Goal: Information Seeking & Learning: Check status

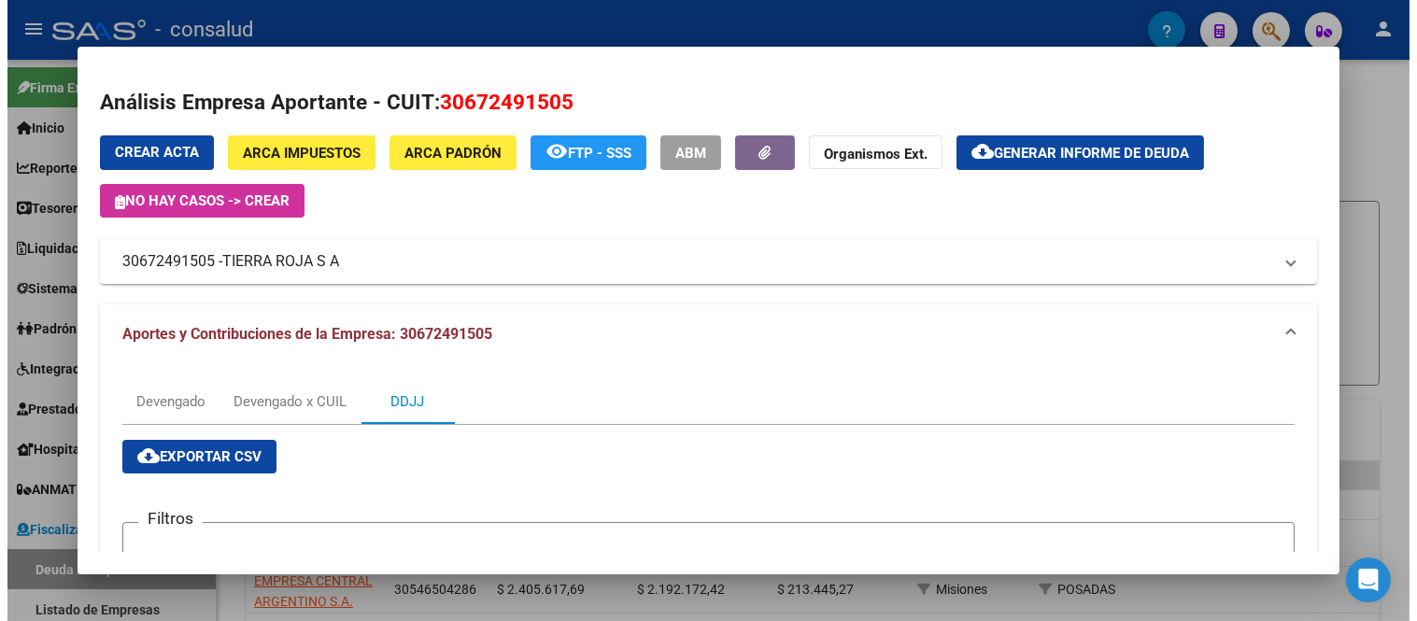
scroll to position [207, 0]
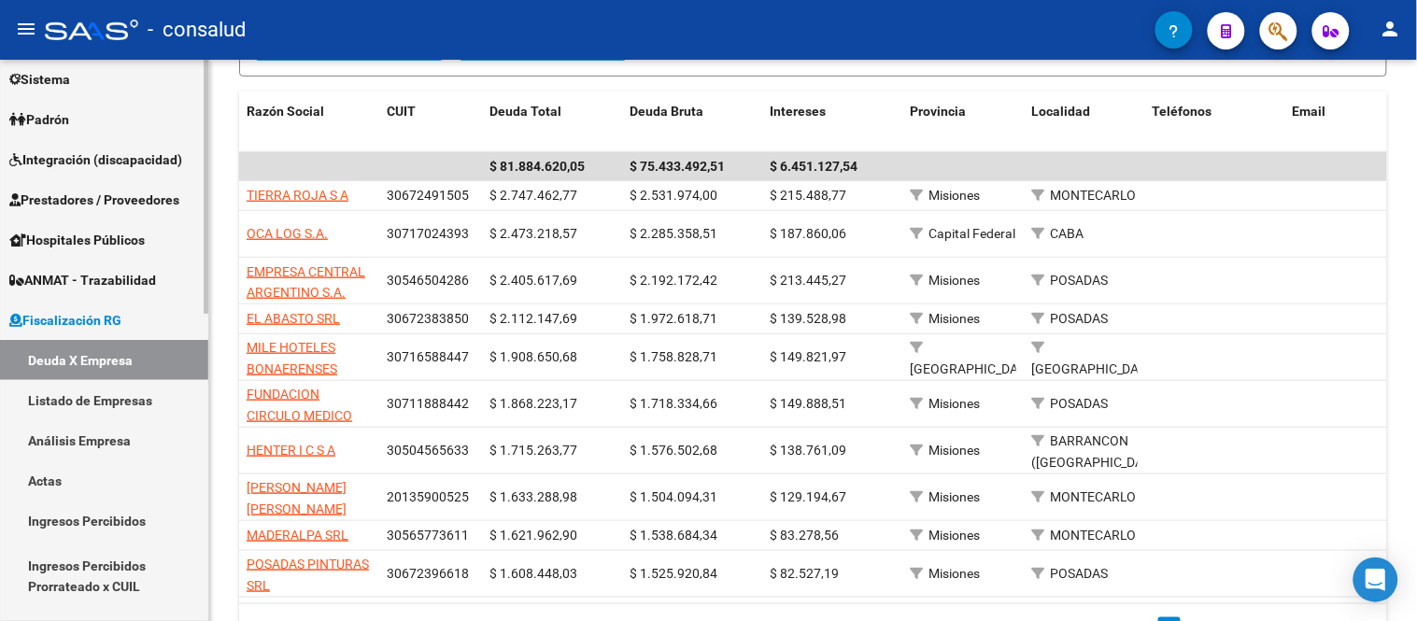
click at [73, 352] on link "Deuda X Empresa" at bounding box center [104, 360] width 208 height 40
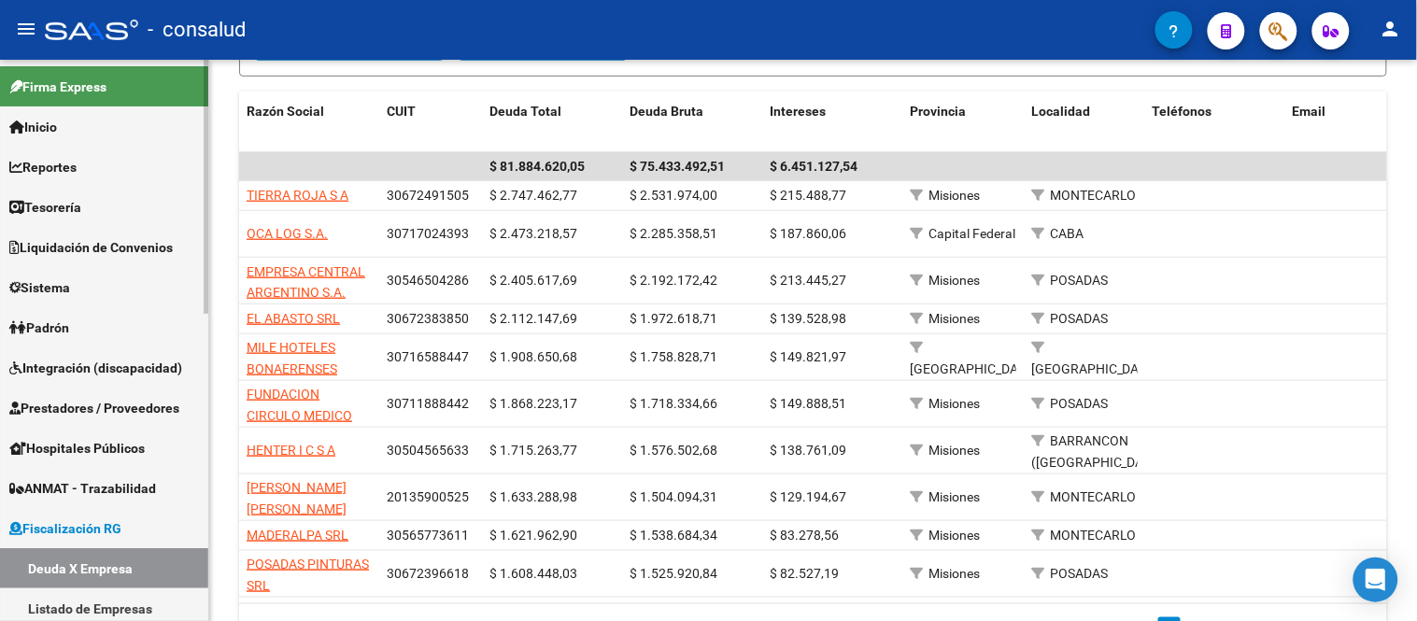
scroll to position [0, 0]
click at [73, 519] on span "Fiscalización RG" at bounding box center [65, 529] width 112 height 21
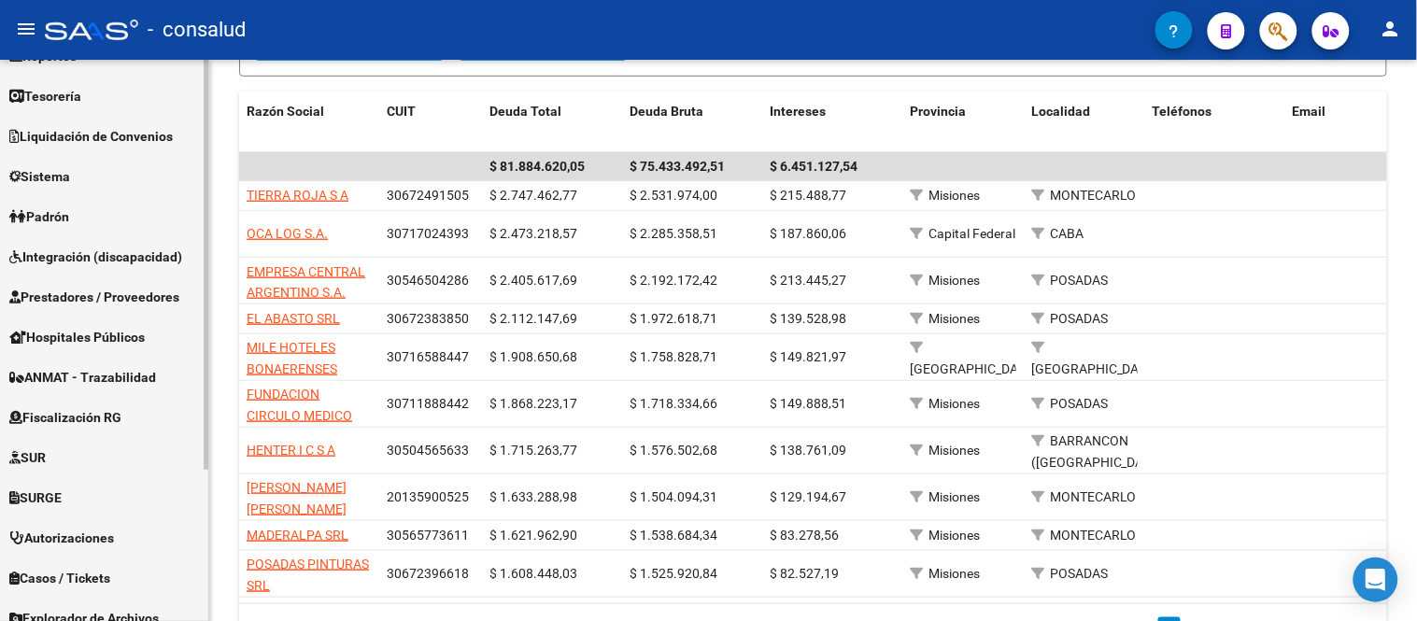
scroll to position [208, 0]
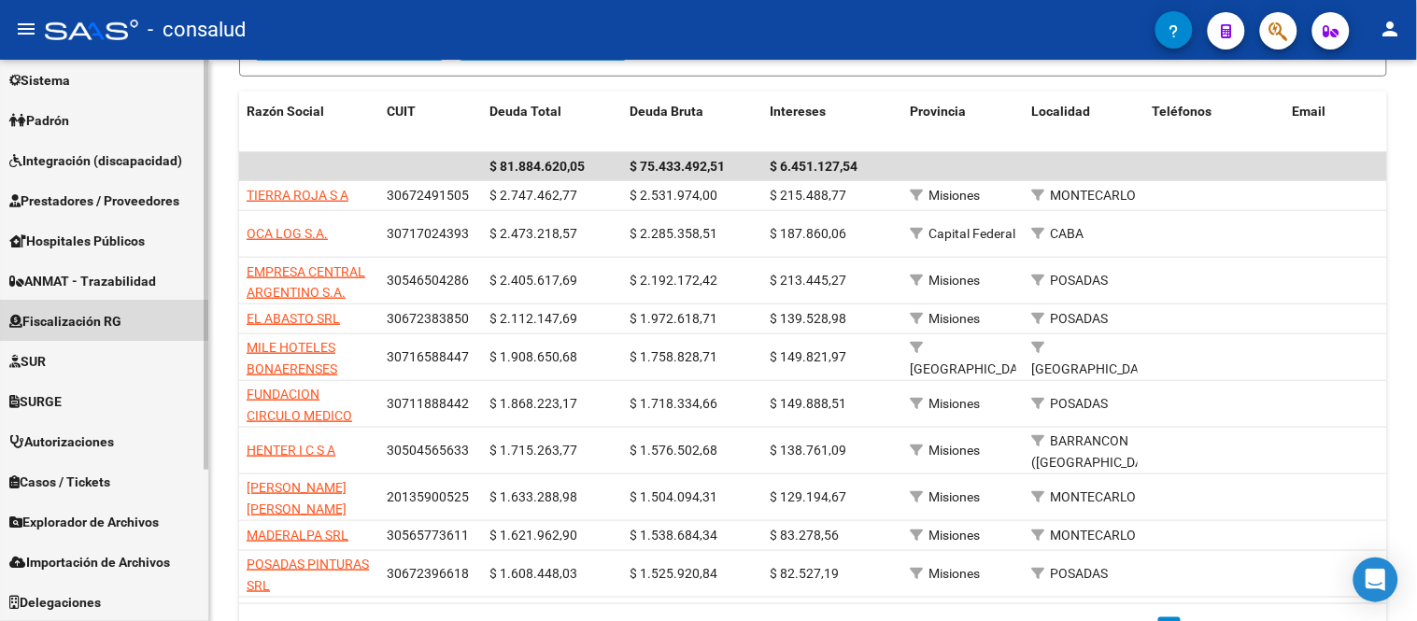
click at [87, 316] on span "Fiscalización RG" at bounding box center [65, 321] width 112 height 21
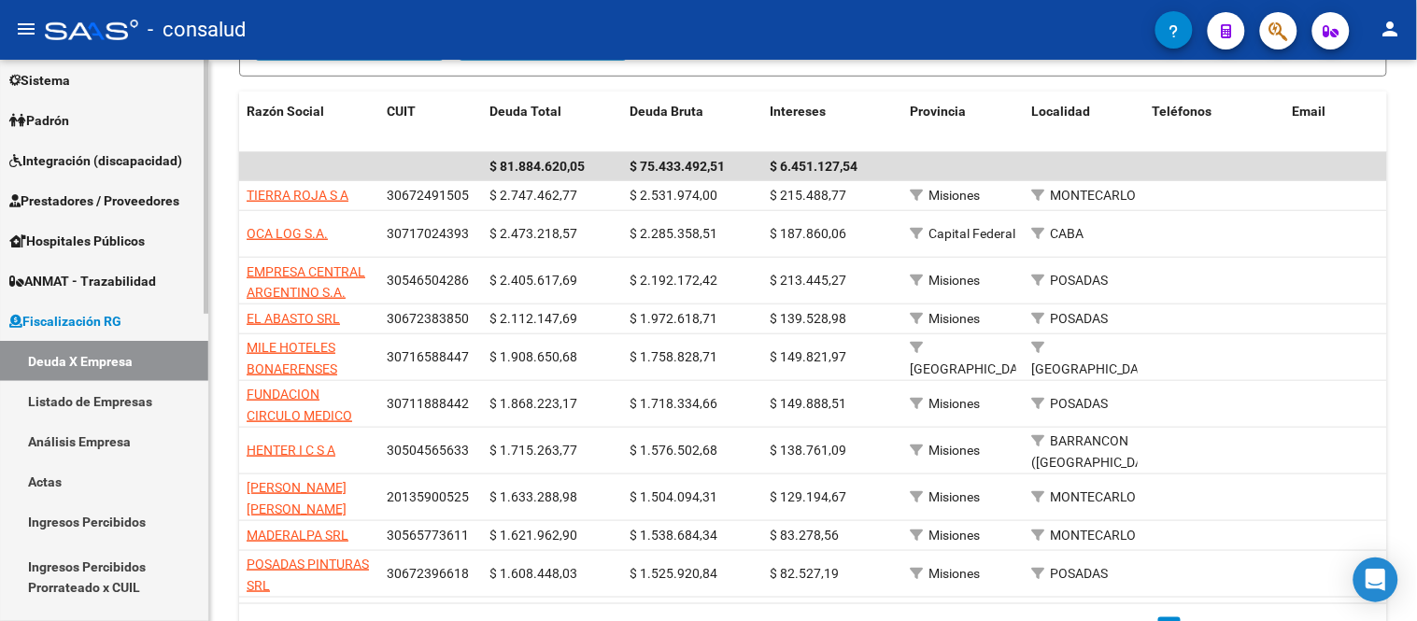
click at [110, 440] on link "Análisis Empresa" at bounding box center [104, 441] width 208 height 40
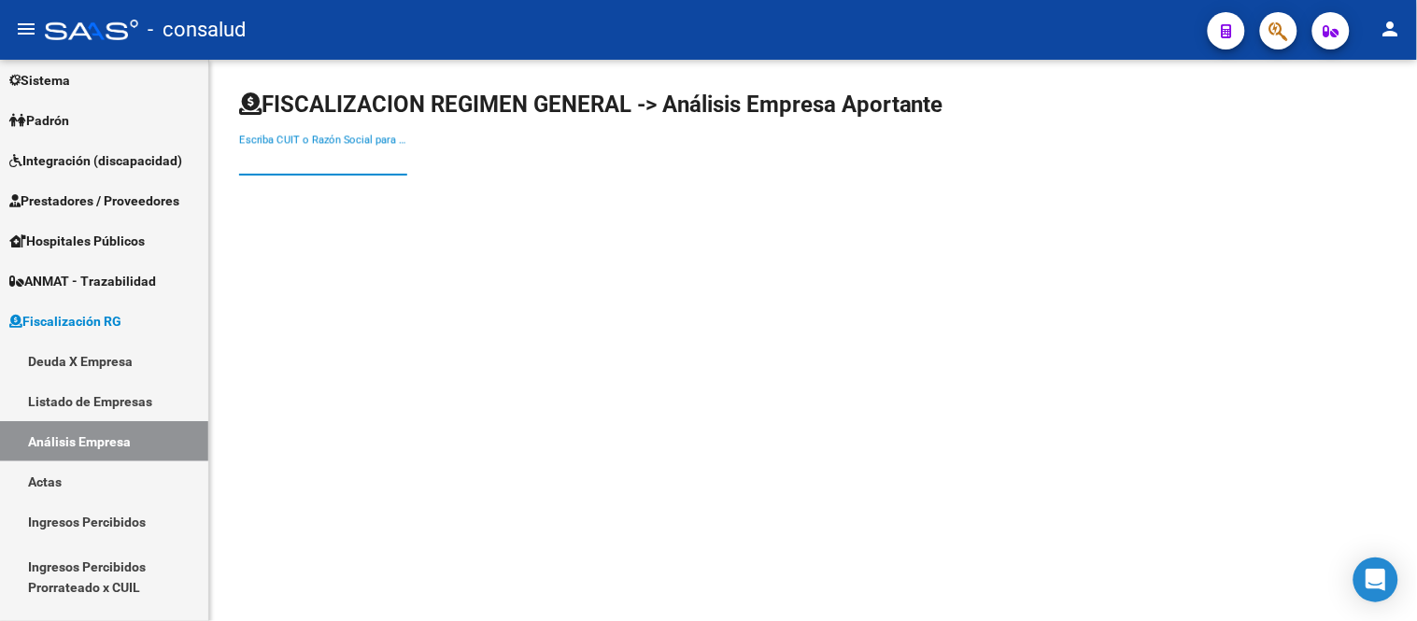
click at [337, 153] on input "Escriba CUIT o Razón Social para buscar" at bounding box center [323, 160] width 168 height 17
type input "30716619784"
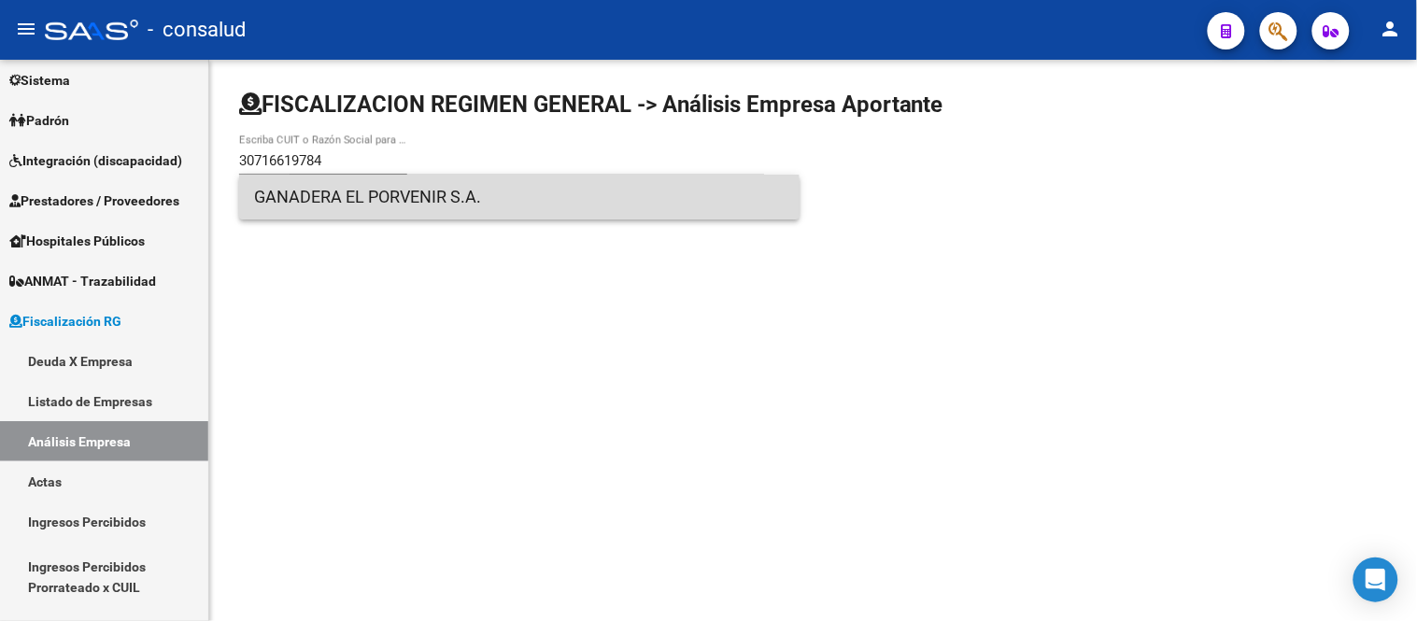
click at [426, 198] on span "GANADERA EL PORVENIR S.A." at bounding box center [519, 197] width 530 height 45
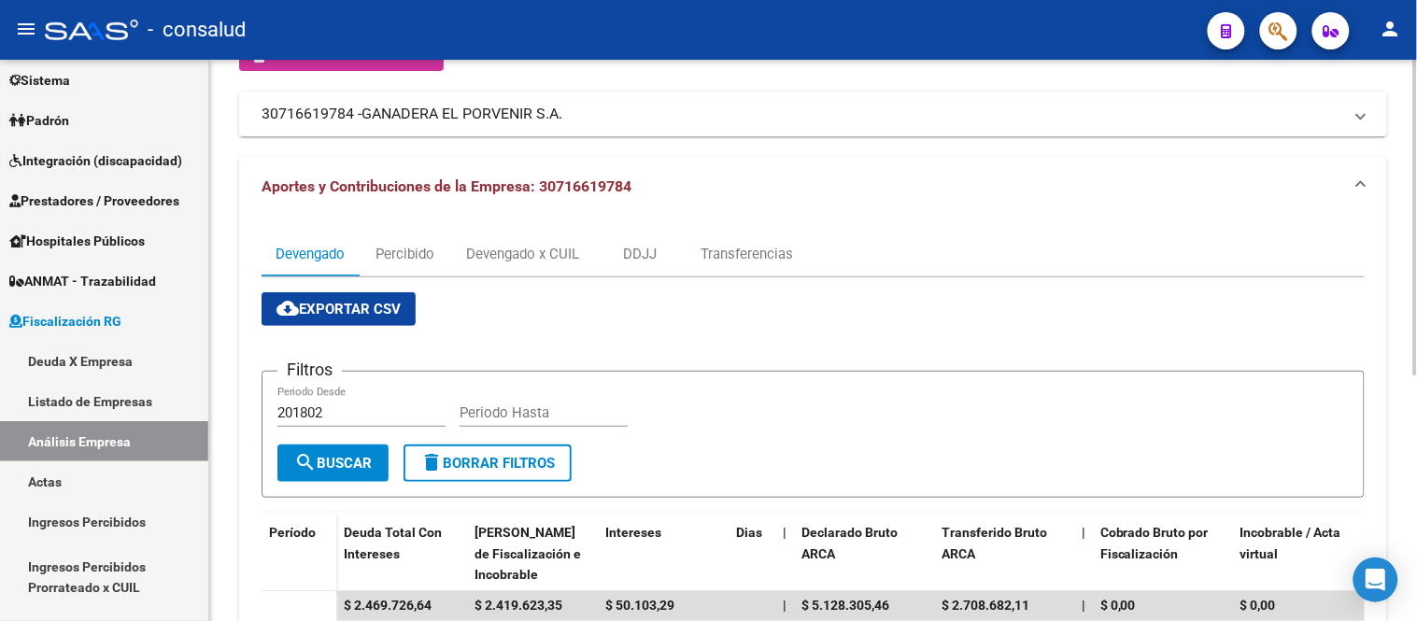
scroll to position [104, 0]
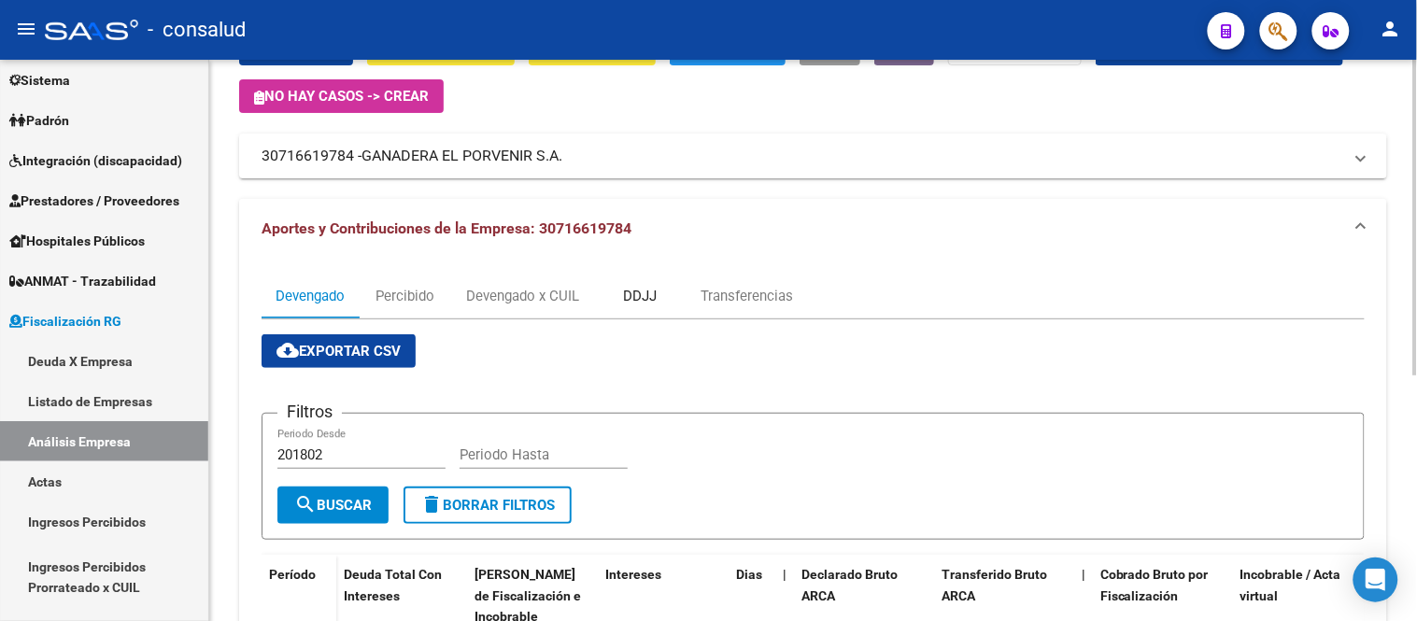
click at [640, 290] on div "DDJJ" at bounding box center [640, 296] width 34 height 21
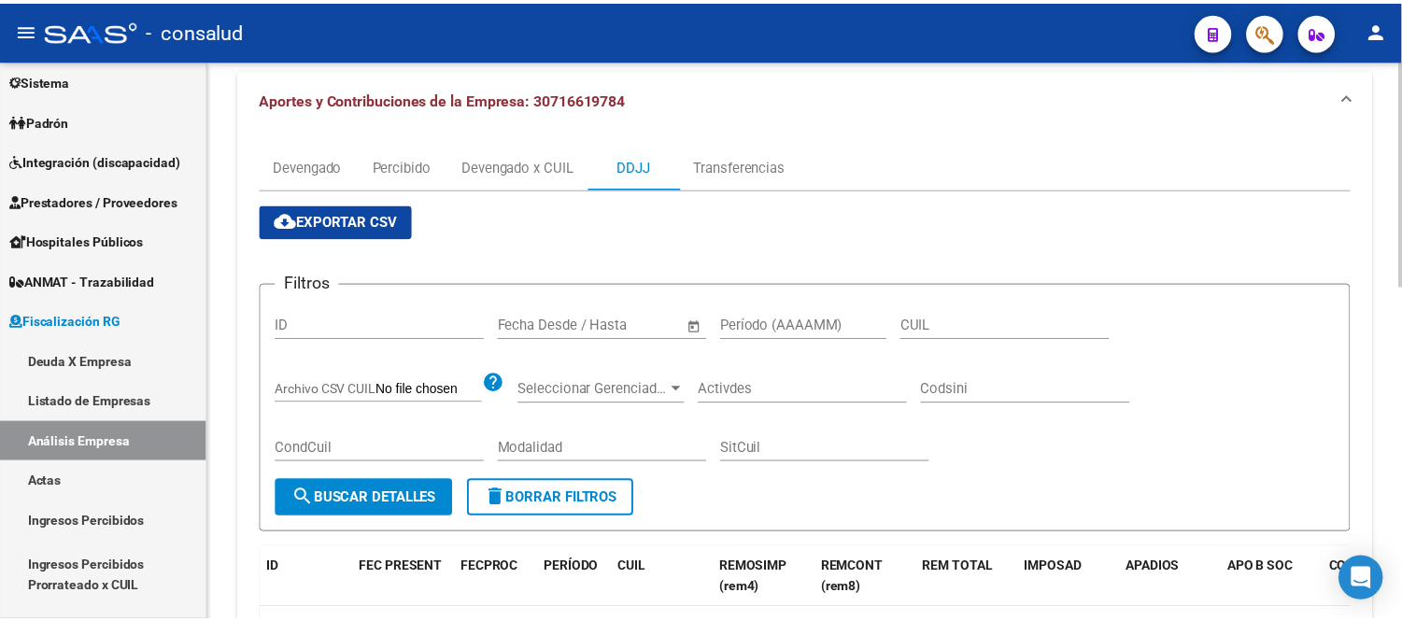
scroll to position [1, 0]
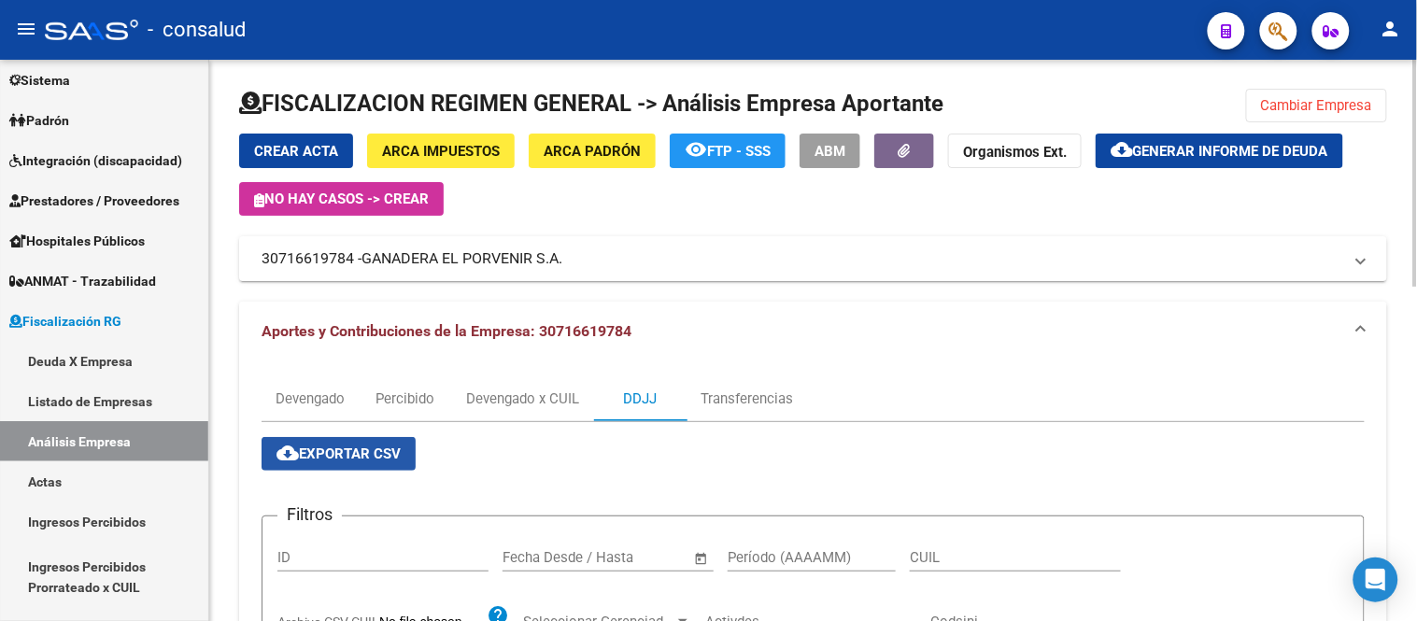
click at [374, 453] on span "cloud_download Exportar CSV" at bounding box center [338, 453] width 124 height 17
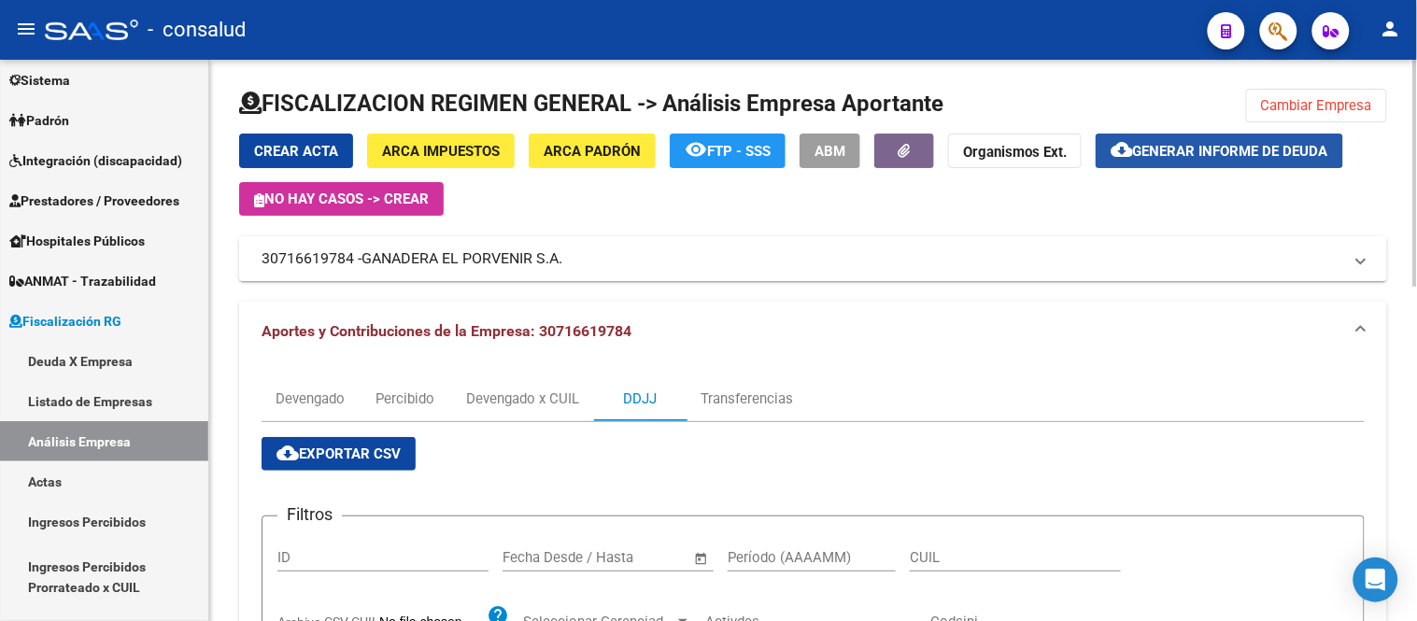
click at [1221, 136] on button "cloud_download Generar informe de deuda" at bounding box center [1218, 151] width 247 height 35
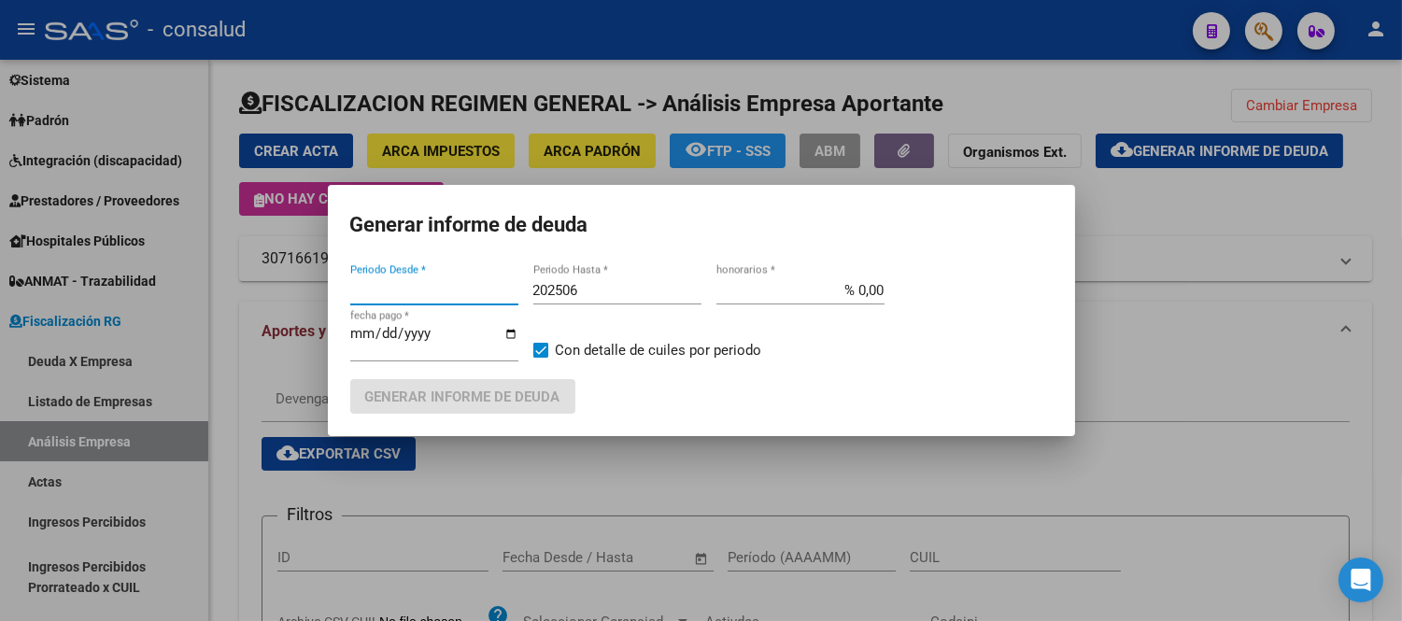
type input "201802"
drag, startPoint x: 415, startPoint y: 290, endPoint x: 114, endPoint y: 258, distance: 302.5
click at [122, 275] on div "Generar informe de deuda 201802 Periodo Desde * 202506 Periodo Hasta * % 0,00 h…" at bounding box center [701, 310] width 1402 height 621
type input "202504"
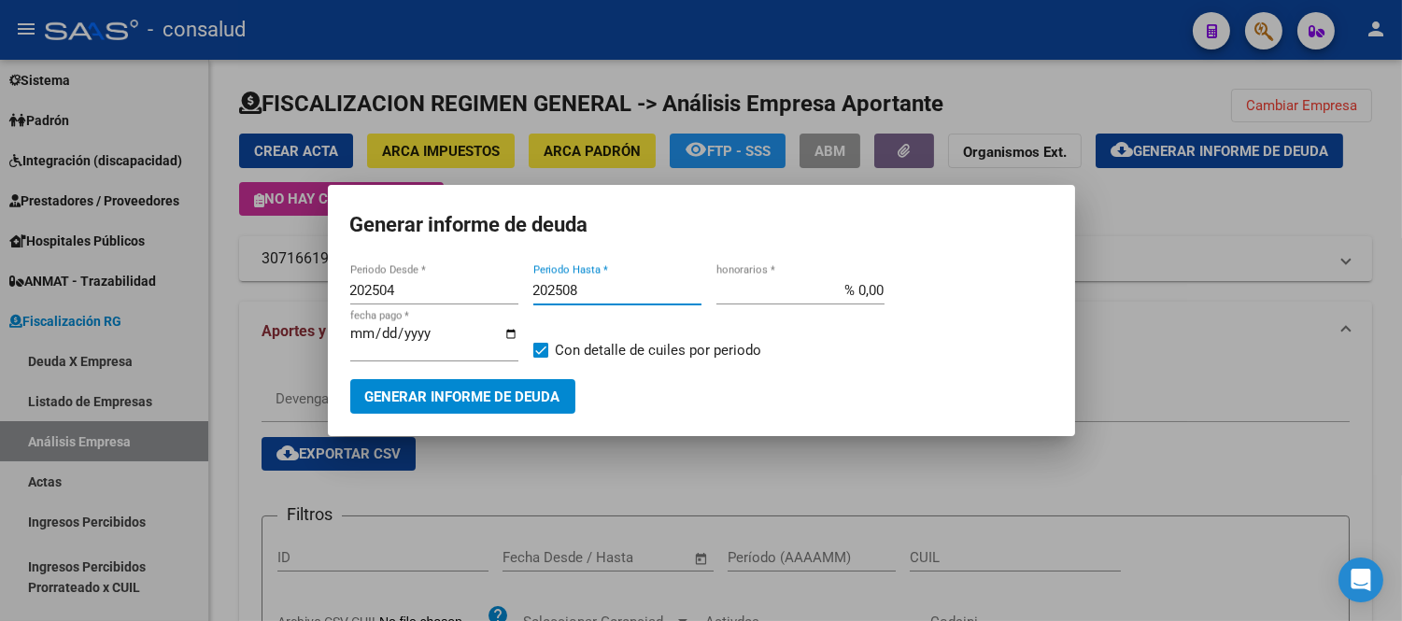
type input "202508"
click at [443, 400] on span "Generar informe de deuda" at bounding box center [462, 396] width 195 height 17
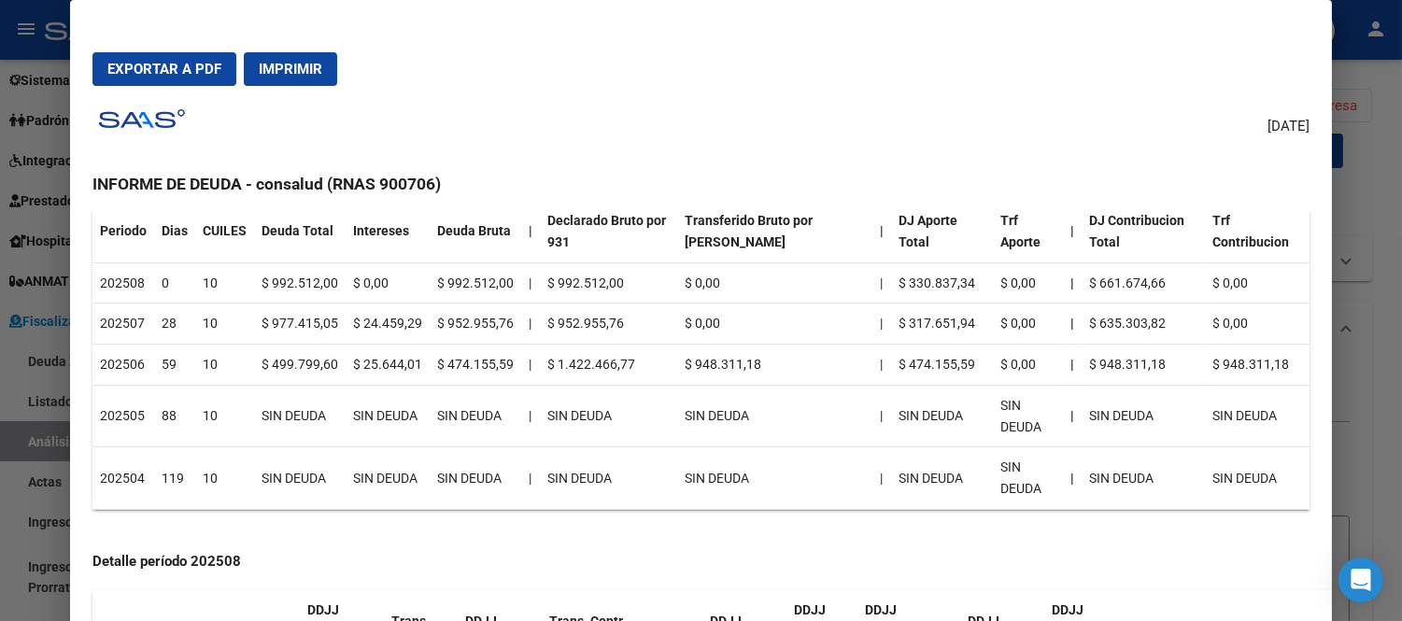
scroll to position [207, 0]
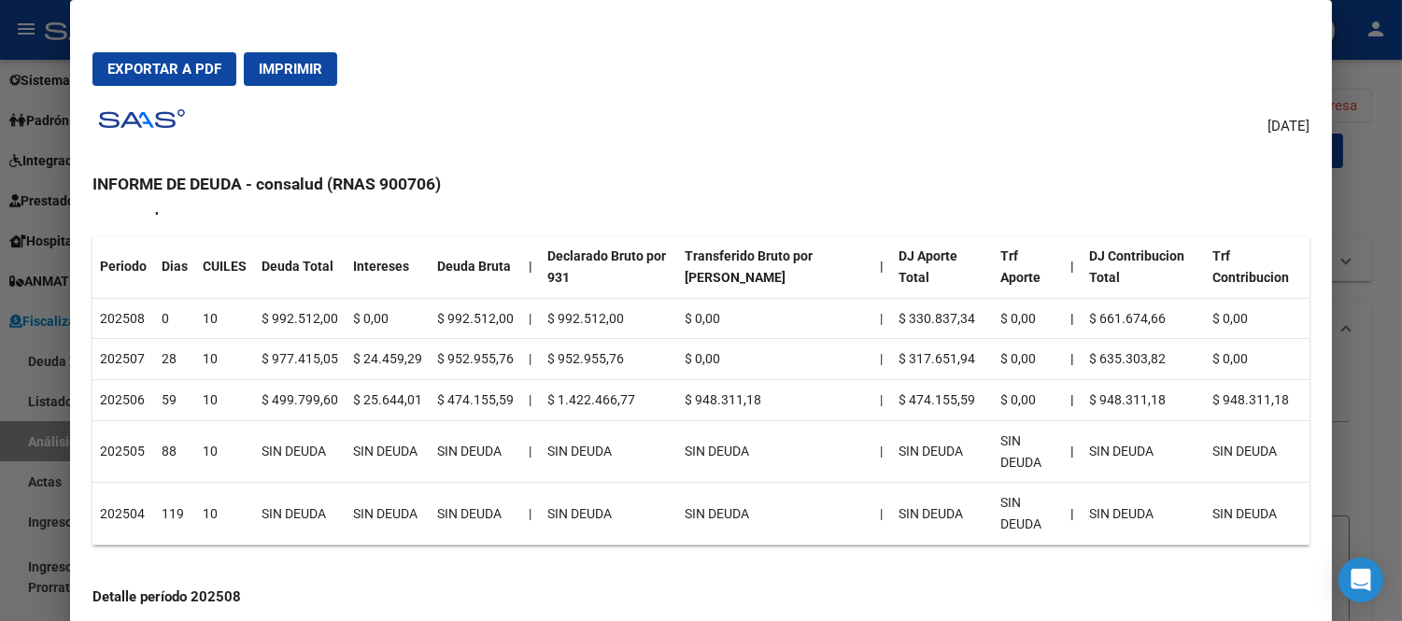
drag, startPoint x: 287, startPoint y: 390, endPoint x: 487, endPoint y: 390, distance: 200.8
click at [487, 390] on tr "202506 59 10 $ 499.799,60 $ 25.644,01 $ 474.155,59 | $ 1.422.466,77 $ 948.311,1…" at bounding box center [700, 400] width 1217 height 41
click at [487, 390] on td "$ 474.155,59" at bounding box center [476, 400] width 92 height 41
drag, startPoint x: 262, startPoint y: 402, endPoint x: 396, endPoint y: 403, distance: 133.5
click at [396, 403] on tr "202506 59 10 $ 499.799,60 $ 25.644,01 $ 474.155,59 | $ 1.422.466,77 $ 948.311,1…" at bounding box center [700, 400] width 1217 height 41
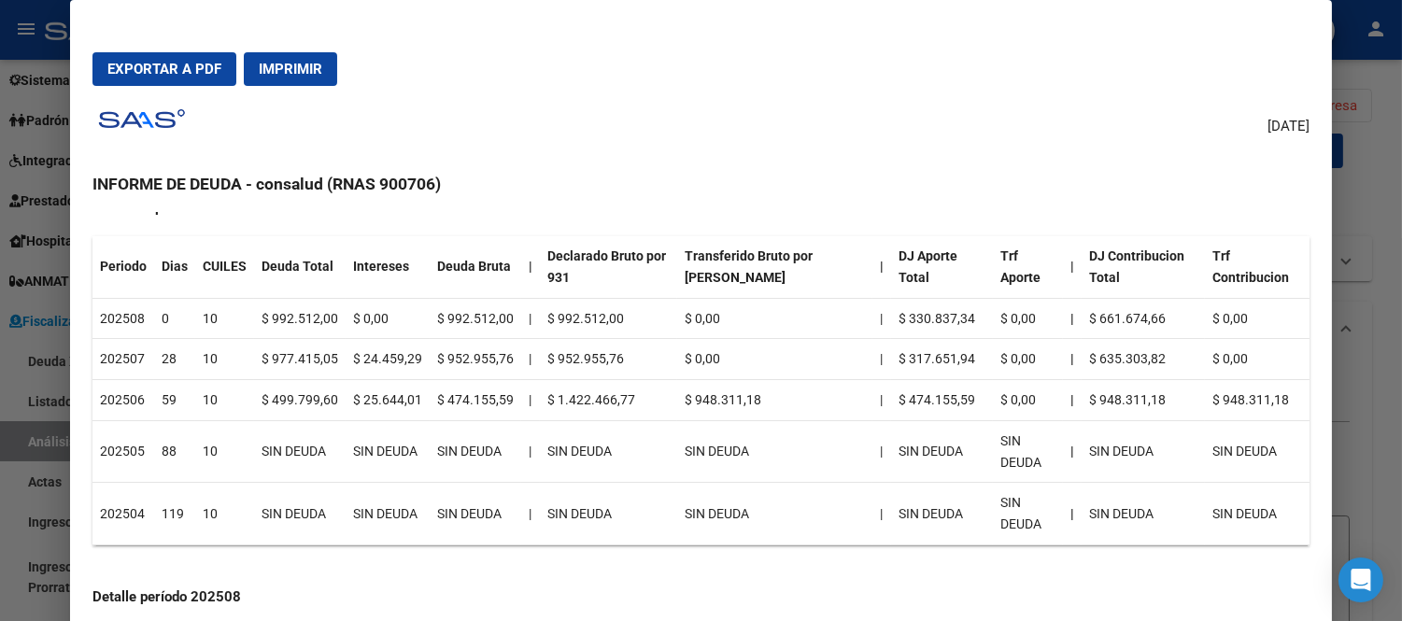
click at [396, 403] on td "$ 25.644,01" at bounding box center [388, 400] width 84 height 41
drag, startPoint x: 269, startPoint y: 397, endPoint x: 480, endPoint y: 404, distance: 211.2
click at [480, 404] on tr "202506 59 10 $ 499.799,60 $ 25.644,01 $ 474.155,59 | $ 1.422.466,77 $ 948.311,1…" at bounding box center [700, 400] width 1217 height 41
click at [480, 404] on td "$ 474.155,59" at bounding box center [476, 400] width 92 height 41
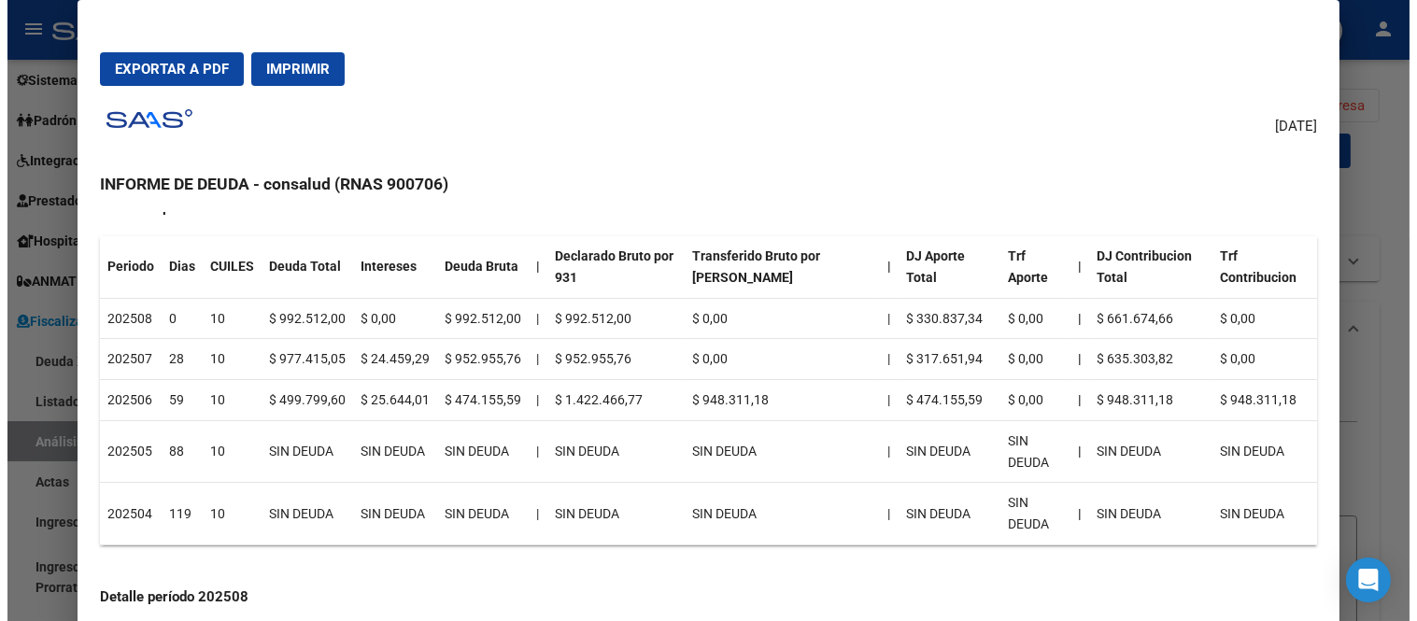
scroll to position [311, 0]
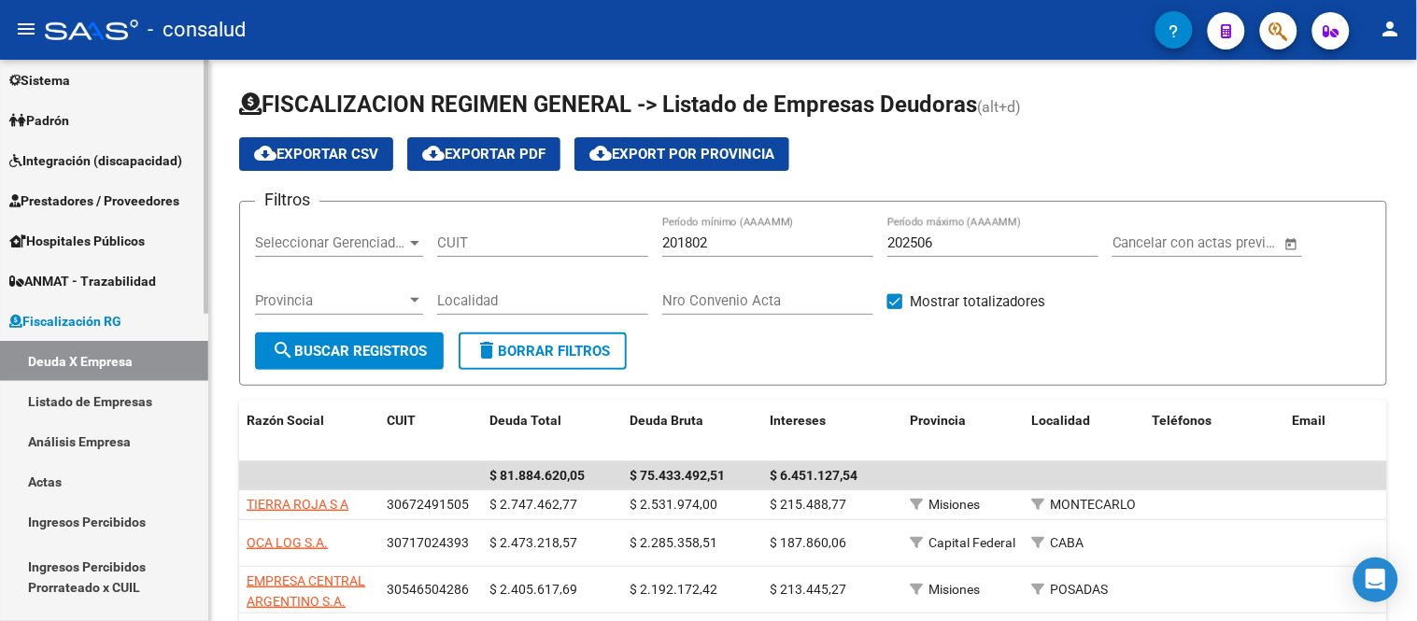
click at [101, 356] on link "Deuda X Empresa" at bounding box center [104, 361] width 208 height 40
drag, startPoint x: 78, startPoint y: 441, endPoint x: 77, endPoint y: 431, distance: 9.4
click at [77, 439] on link "Análisis Empresa" at bounding box center [104, 441] width 208 height 40
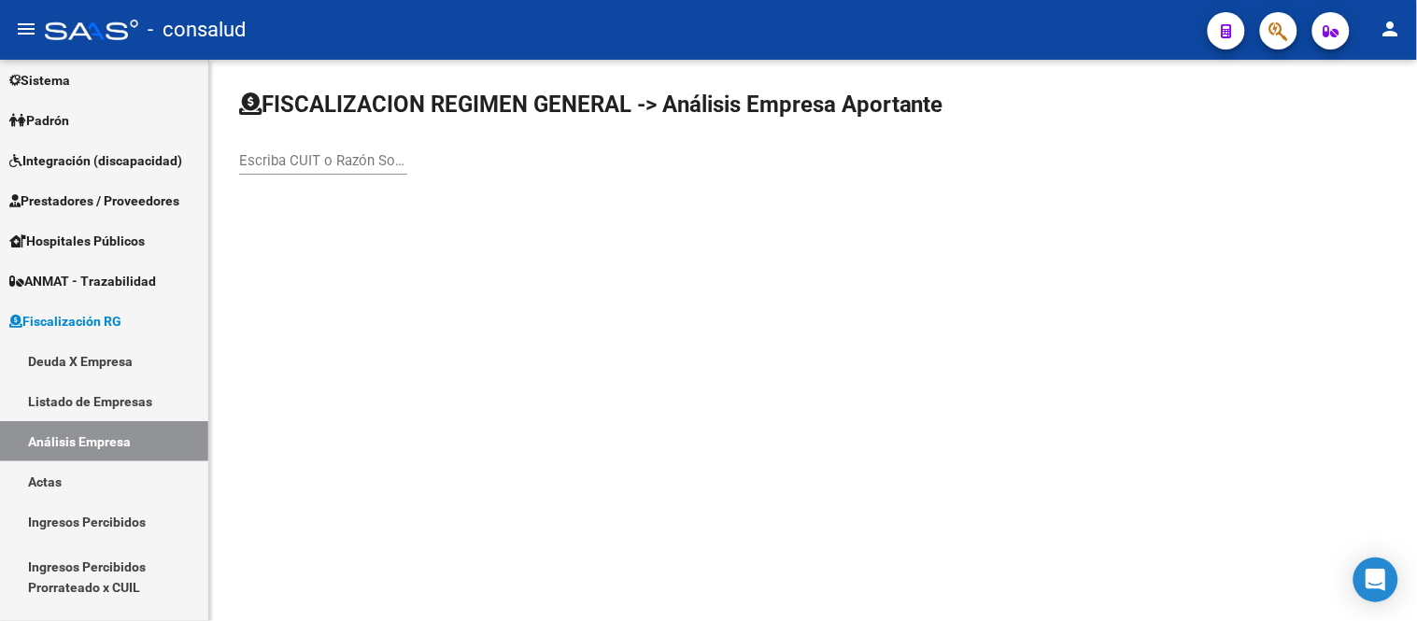
click at [278, 149] on div "Escriba CUIT o Razón Social para buscar" at bounding box center [323, 154] width 168 height 40
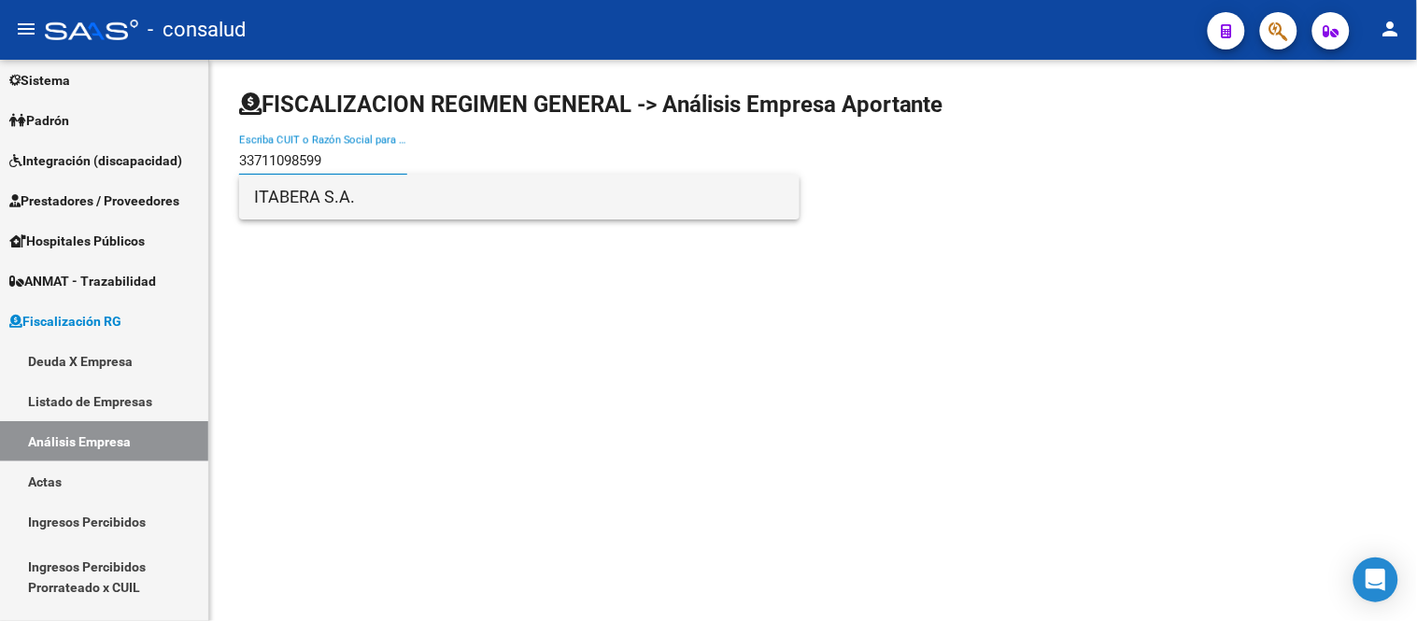
type input "33711098599"
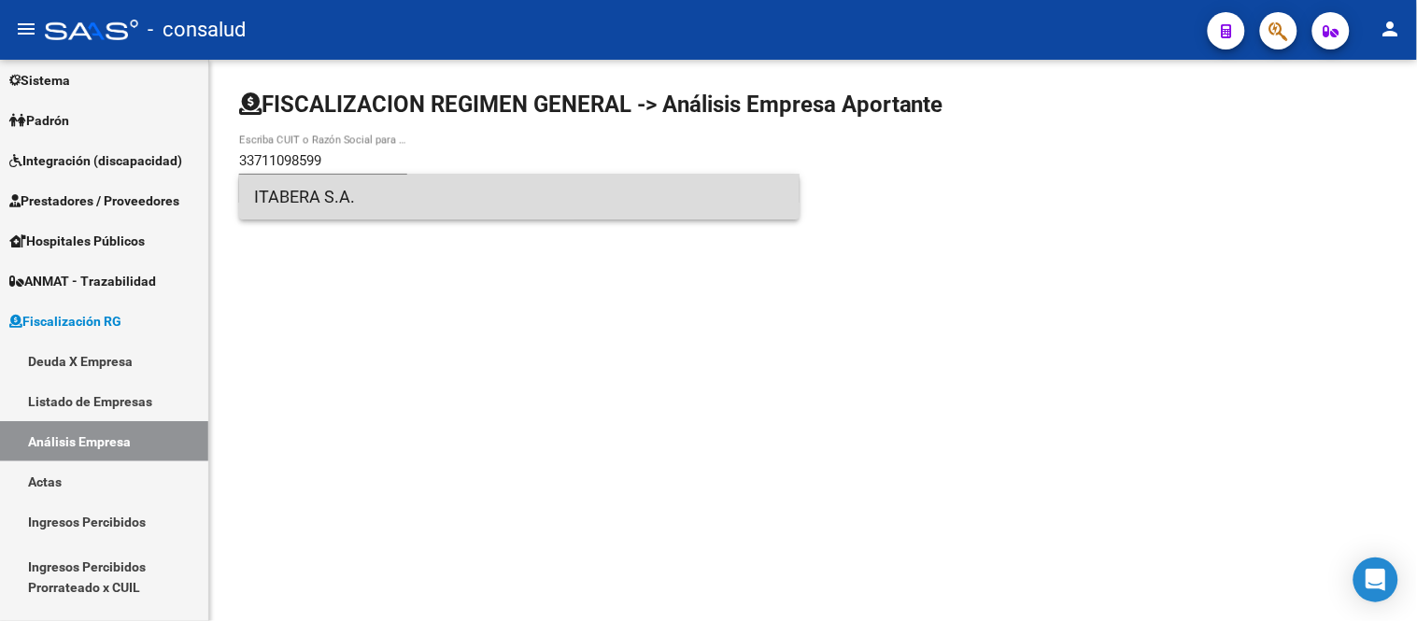
click at [331, 197] on span "ITABERA S.A." at bounding box center [519, 197] width 530 height 45
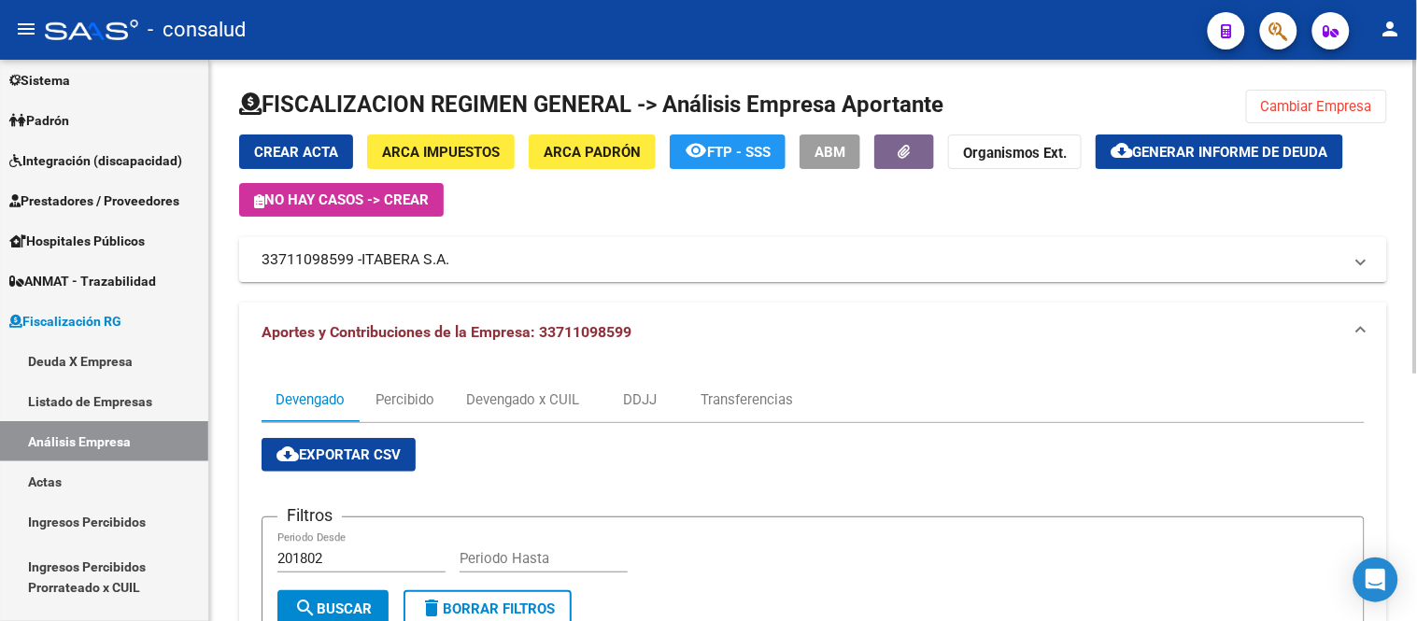
click at [1184, 155] on span "Generar informe de deuda" at bounding box center [1230, 152] width 195 height 17
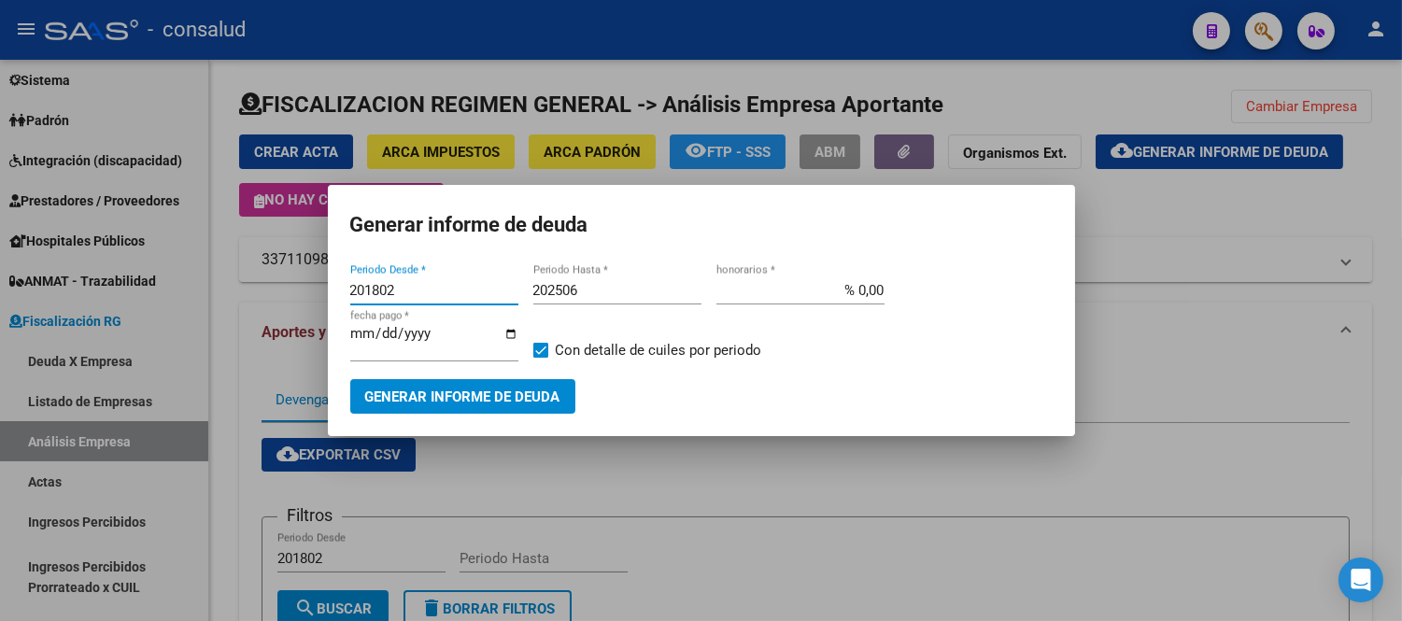
drag, startPoint x: 427, startPoint y: 285, endPoint x: 148, endPoint y: 276, distance: 279.4
click at [155, 280] on div "Generar informe de deuda 201802 Periodo Desde * 202506 Periodo Hasta * % 0,00 h…" at bounding box center [701, 310] width 1402 height 621
type input "202504"
type input "202508"
click at [544, 392] on span "Generar informe de deuda" at bounding box center [462, 396] width 195 height 17
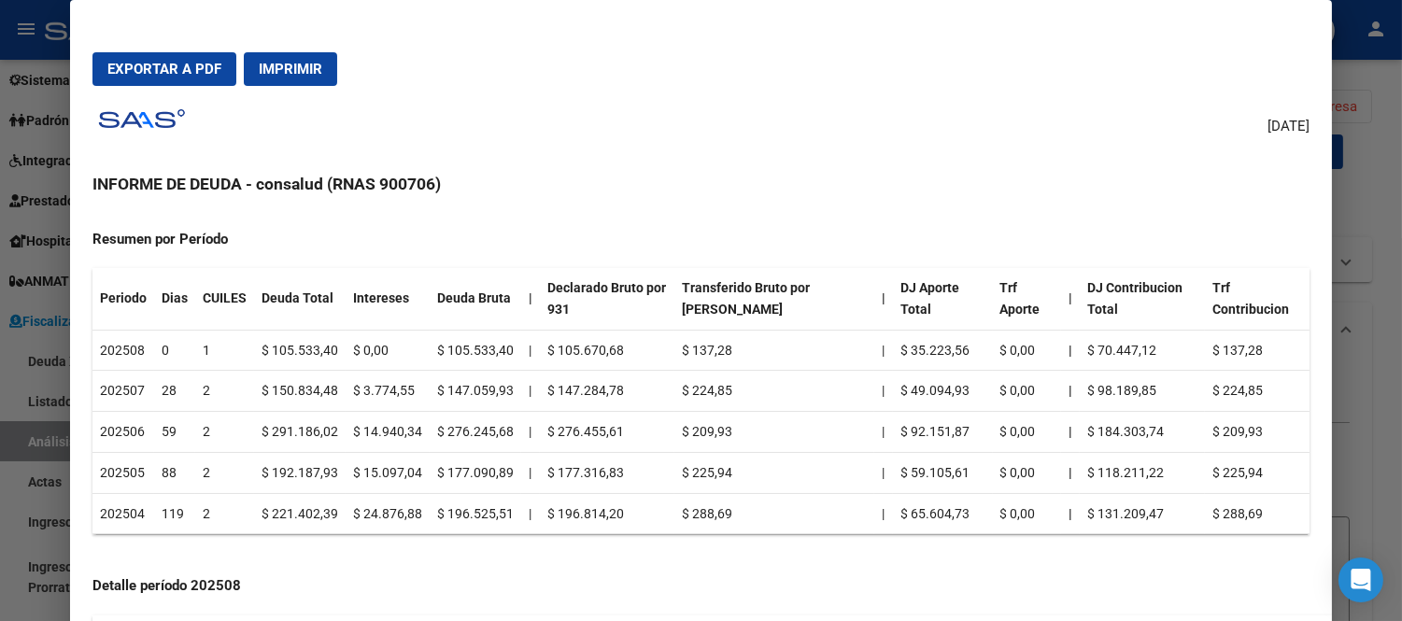
scroll to position [207, 0]
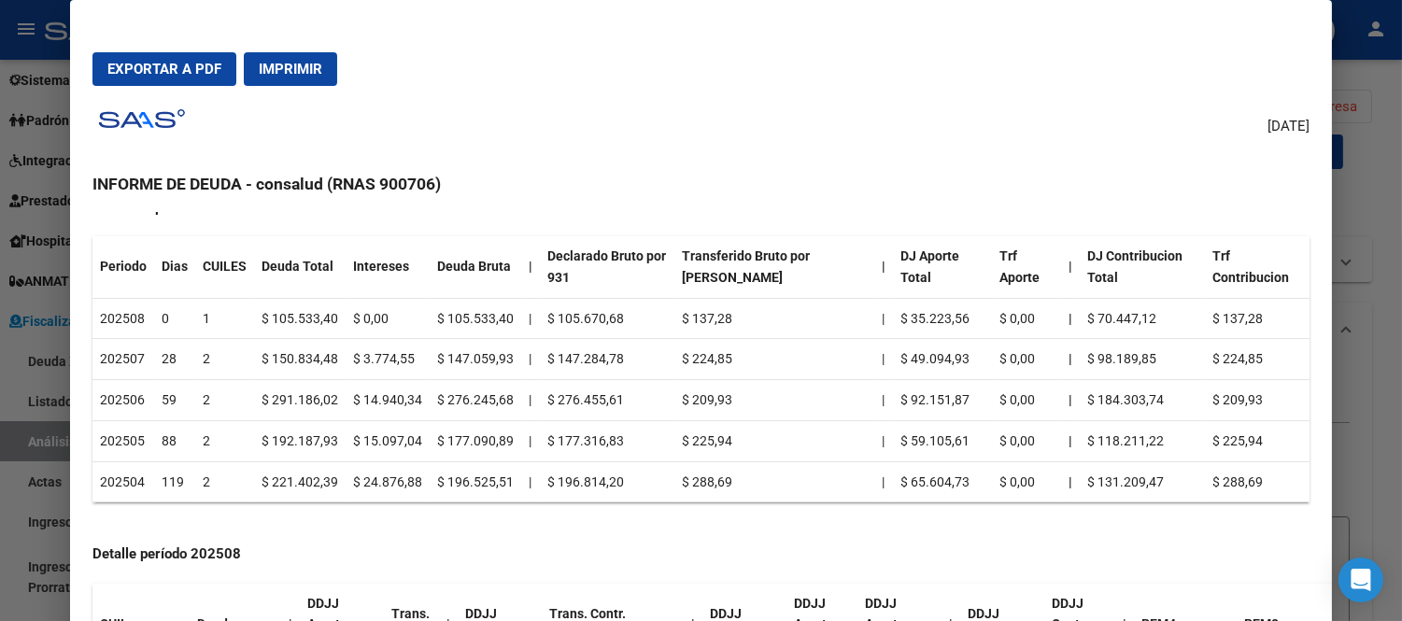
drag, startPoint x: 462, startPoint y: 481, endPoint x: 474, endPoint y: 481, distance: 12.1
click at [474, 481] on td "$ 196.525,51" at bounding box center [476, 481] width 92 height 41
drag, startPoint x: 445, startPoint y: 434, endPoint x: 472, endPoint y: 434, distance: 27.1
click at [472, 434] on td "$ 177.090,89" at bounding box center [476, 440] width 92 height 41
drag, startPoint x: 448, startPoint y: 395, endPoint x: 476, endPoint y: 395, distance: 28.0
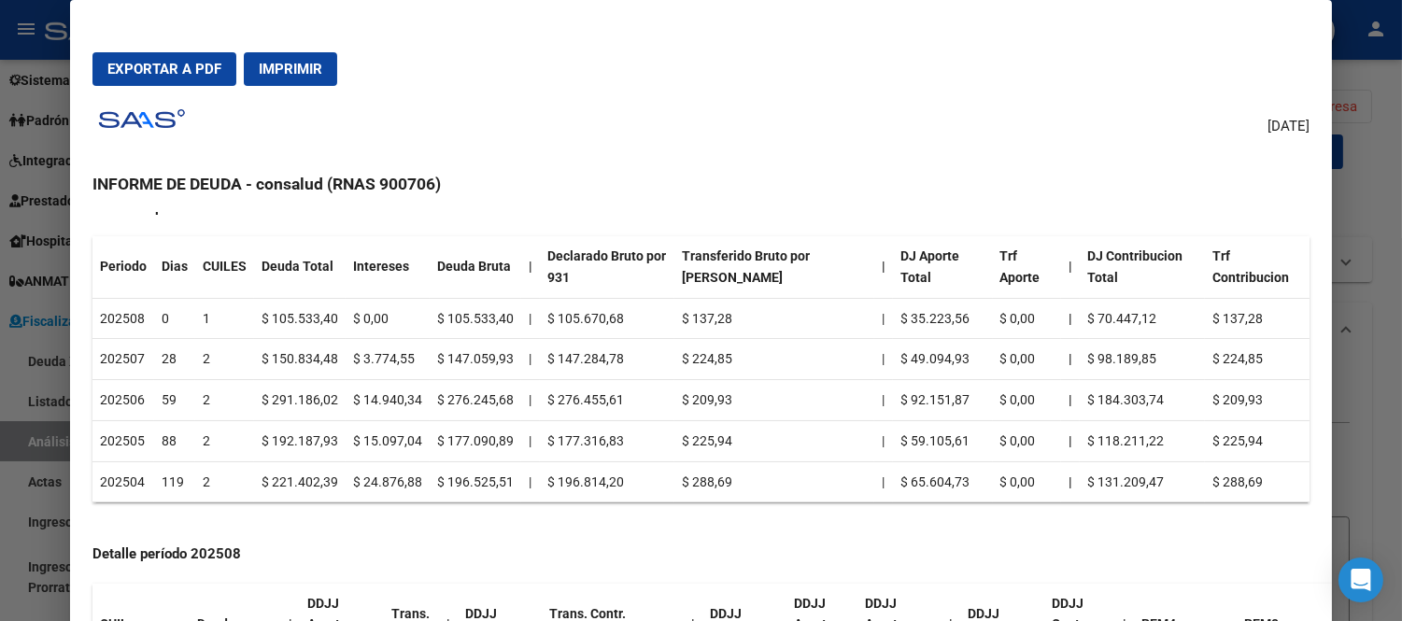
click at [476, 395] on td "$ 276.245,68" at bounding box center [476, 400] width 92 height 41
drag, startPoint x: 448, startPoint y: 480, endPoint x: 478, endPoint y: 481, distance: 29.9
click at [478, 481] on td "$ 196.525,51" at bounding box center [476, 481] width 92 height 41
drag, startPoint x: 478, startPoint y: 481, endPoint x: 477, endPoint y: 470, distance: 11.2
click at [479, 481] on td "$ 196.525,51" at bounding box center [476, 481] width 92 height 41
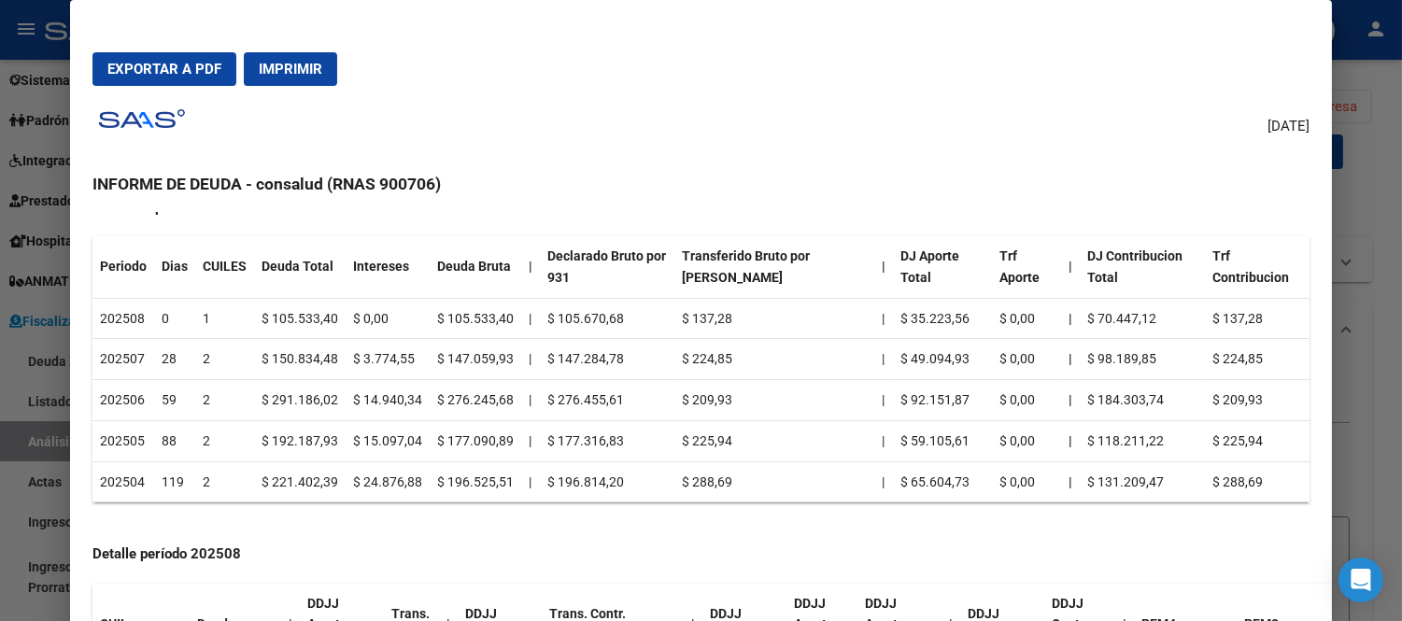
drag, startPoint x: 280, startPoint y: 483, endPoint x: 302, endPoint y: 484, distance: 21.5
click at [302, 484] on td "$ 221.402,39" at bounding box center [300, 481] width 92 height 41
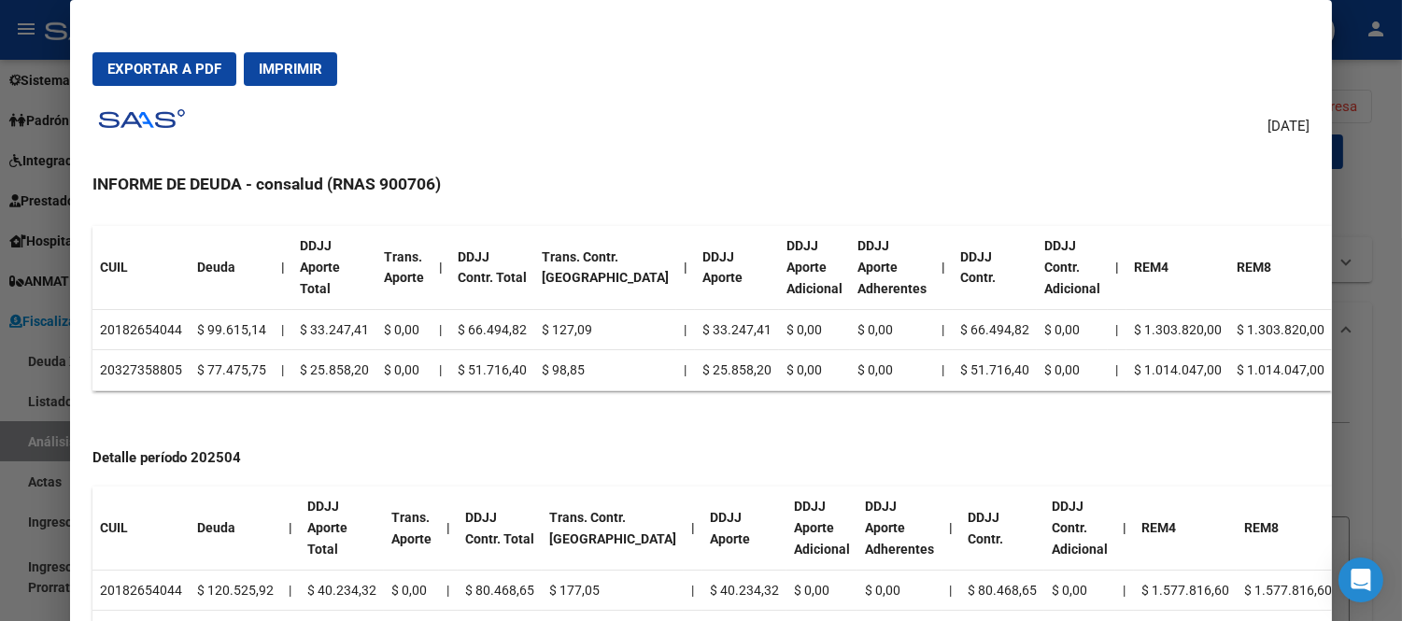
scroll to position [1334, 0]
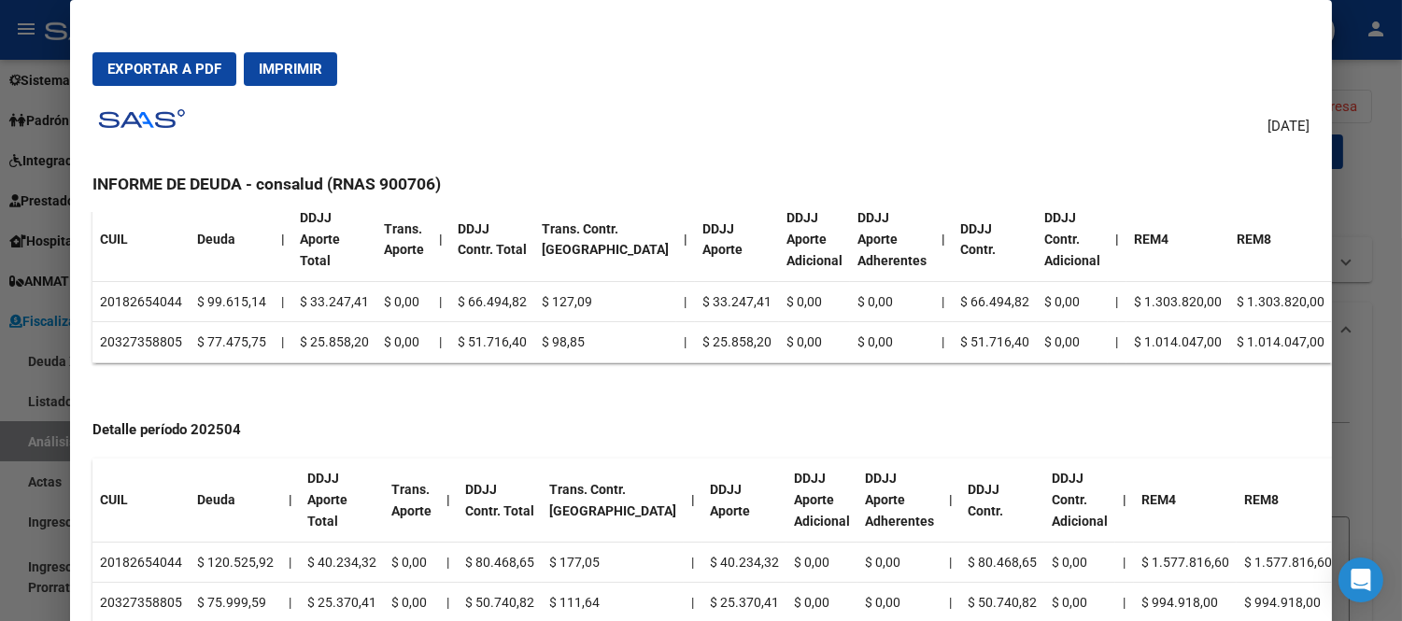
click at [290, 62] on span "Imprimir" at bounding box center [291, 69] width 64 height 17
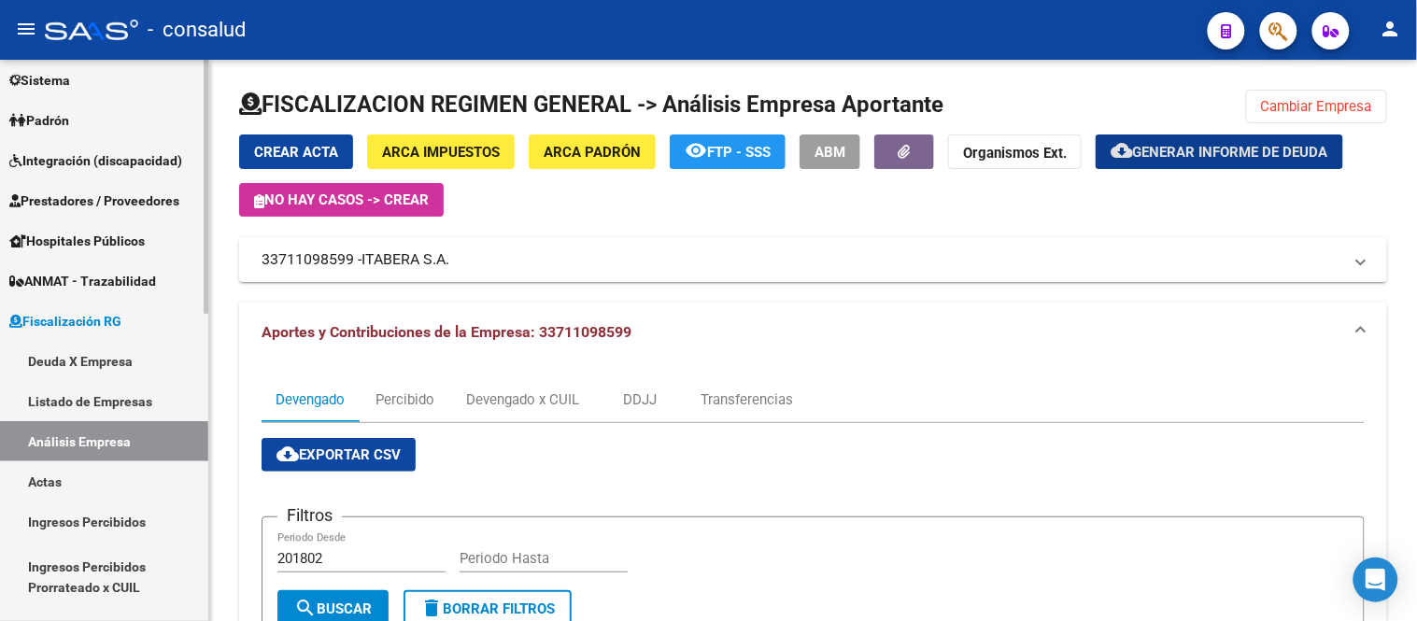
click at [84, 356] on link "Deuda X Empresa" at bounding box center [104, 361] width 208 height 40
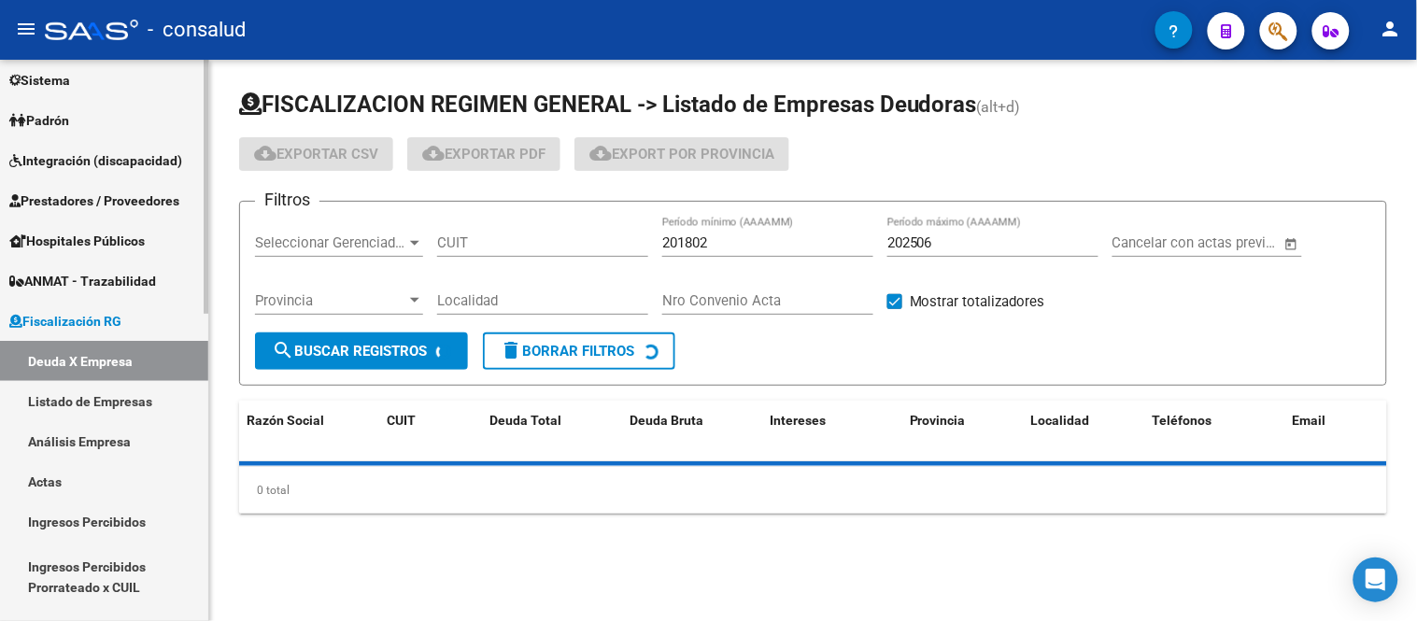
click at [93, 440] on link "Análisis Empresa" at bounding box center [104, 441] width 208 height 40
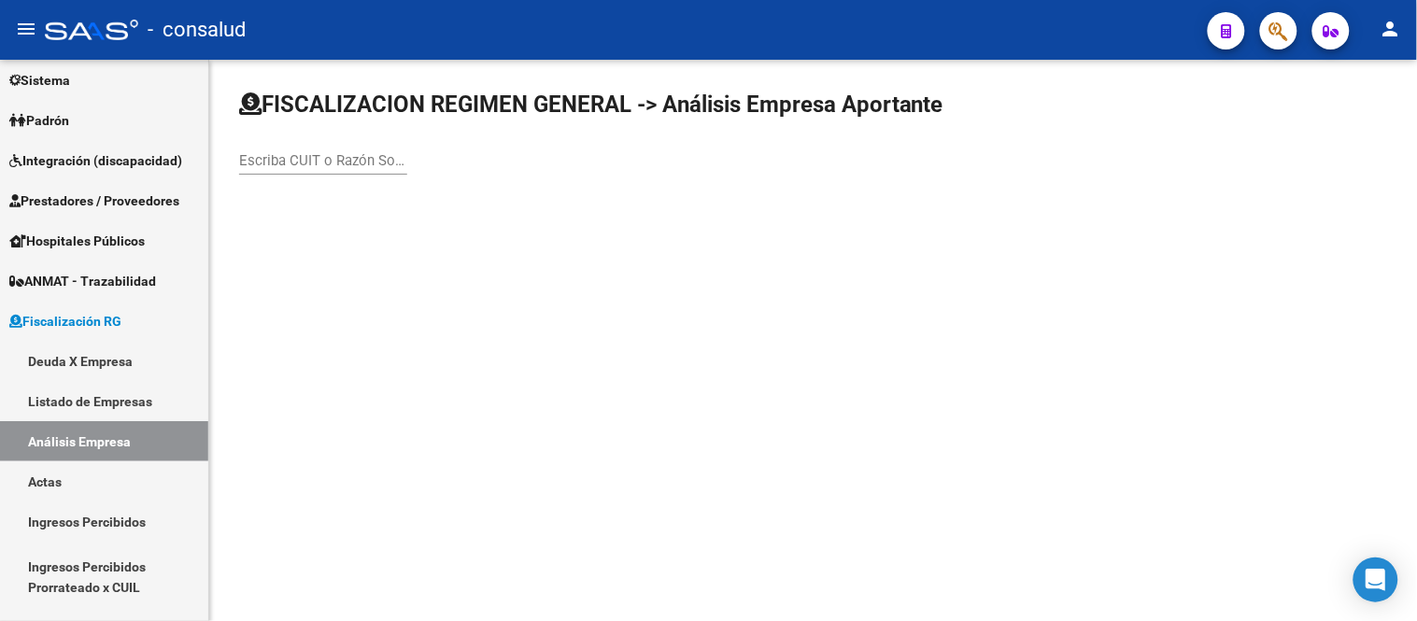
click at [256, 148] on div "Escriba CUIT o Razón Social para buscar" at bounding box center [323, 154] width 168 height 40
type input "33716741449"
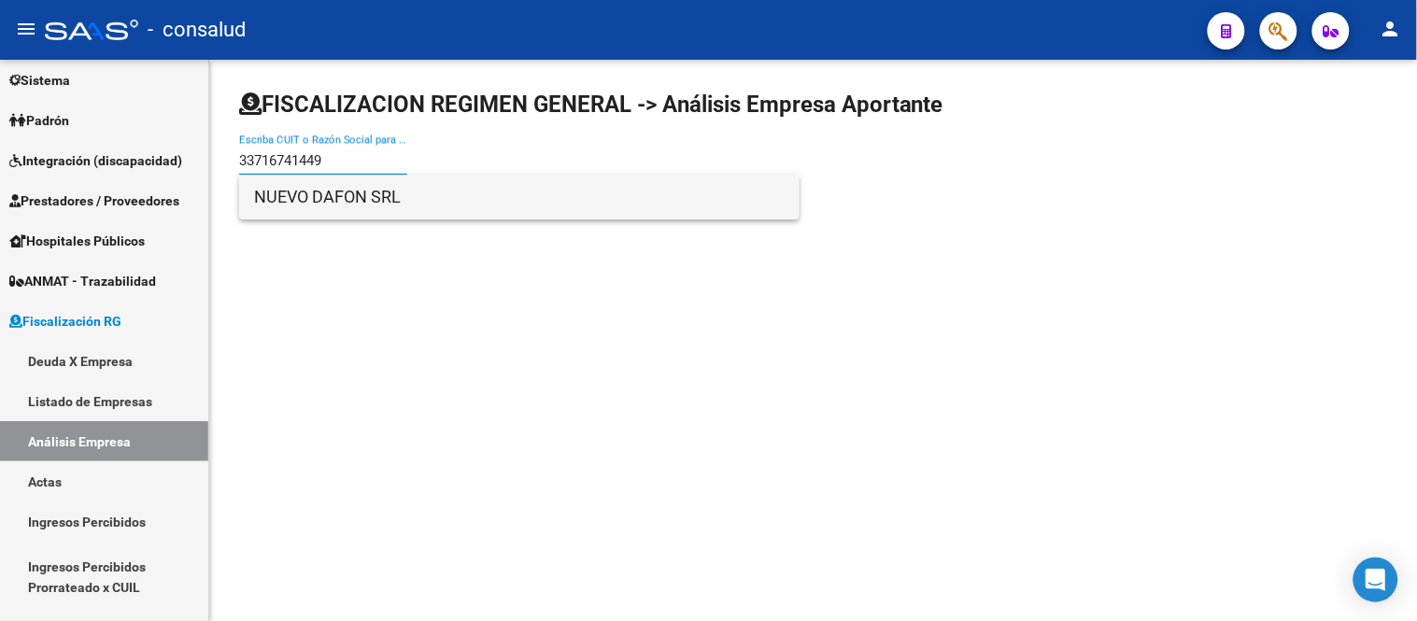
click at [321, 197] on span "NUEVO DAFON SRL" at bounding box center [519, 197] width 530 height 45
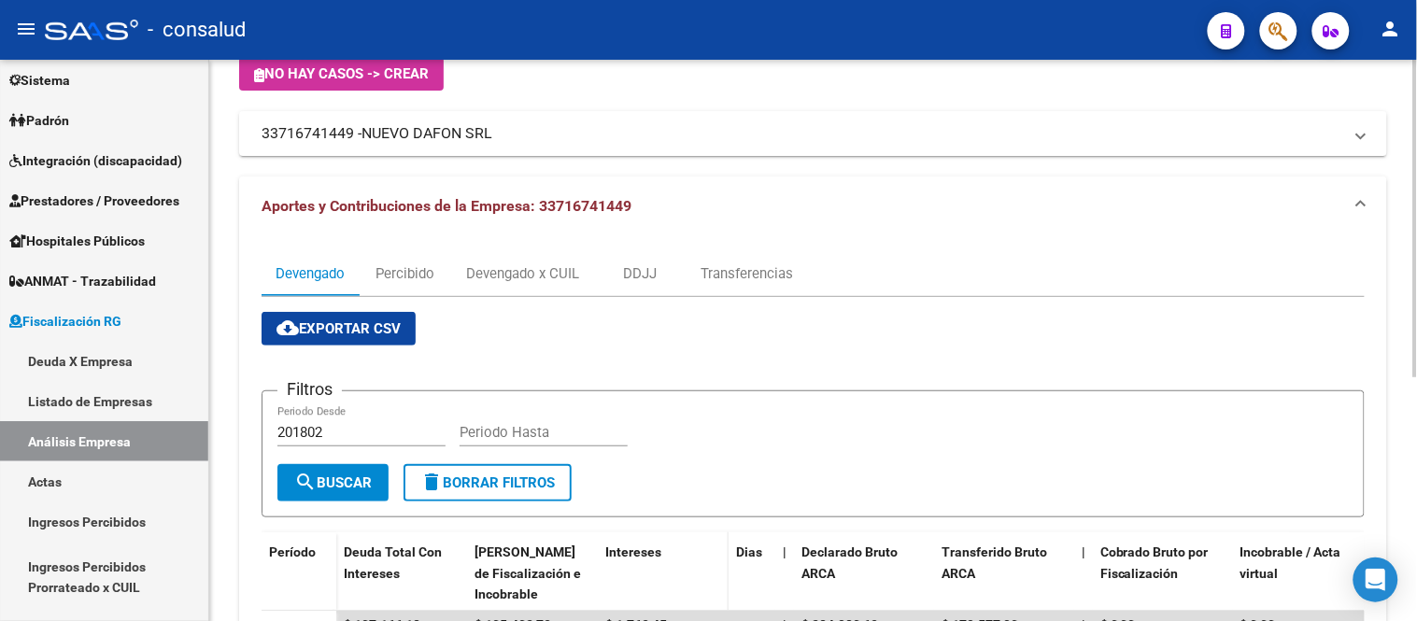
scroll to position [123, 0]
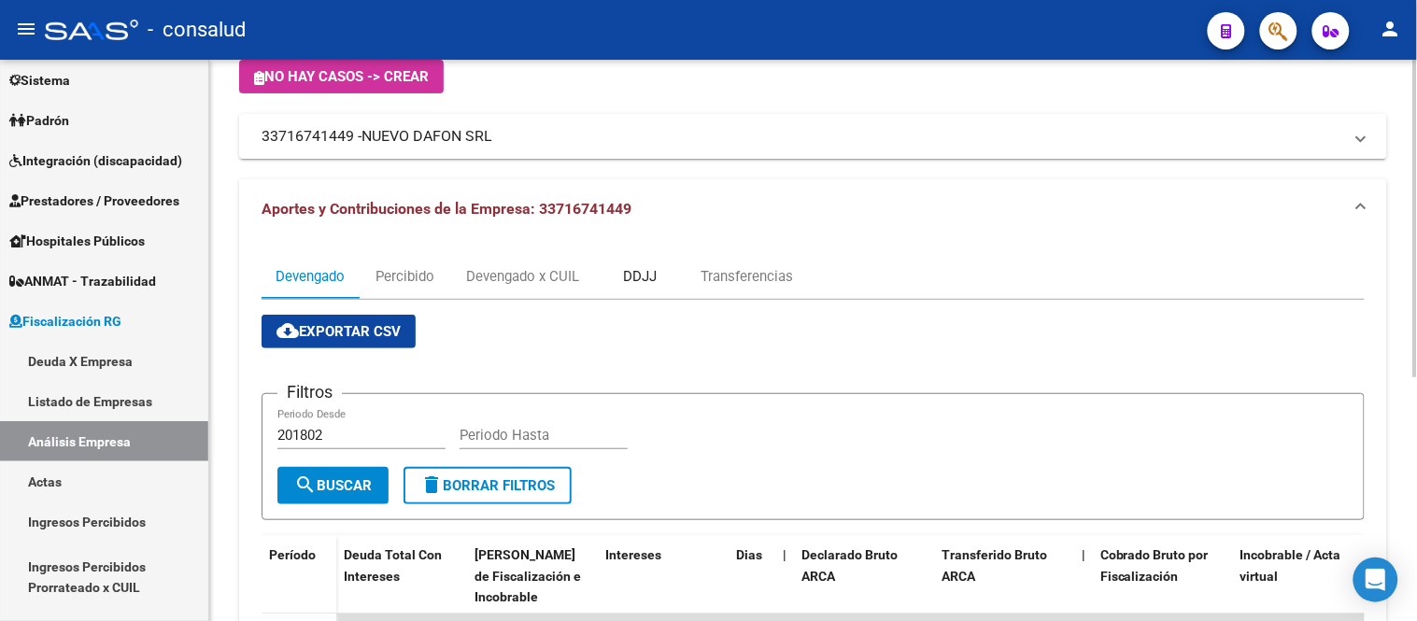
click at [630, 275] on div "DDJJ" at bounding box center [640, 276] width 34 height 21
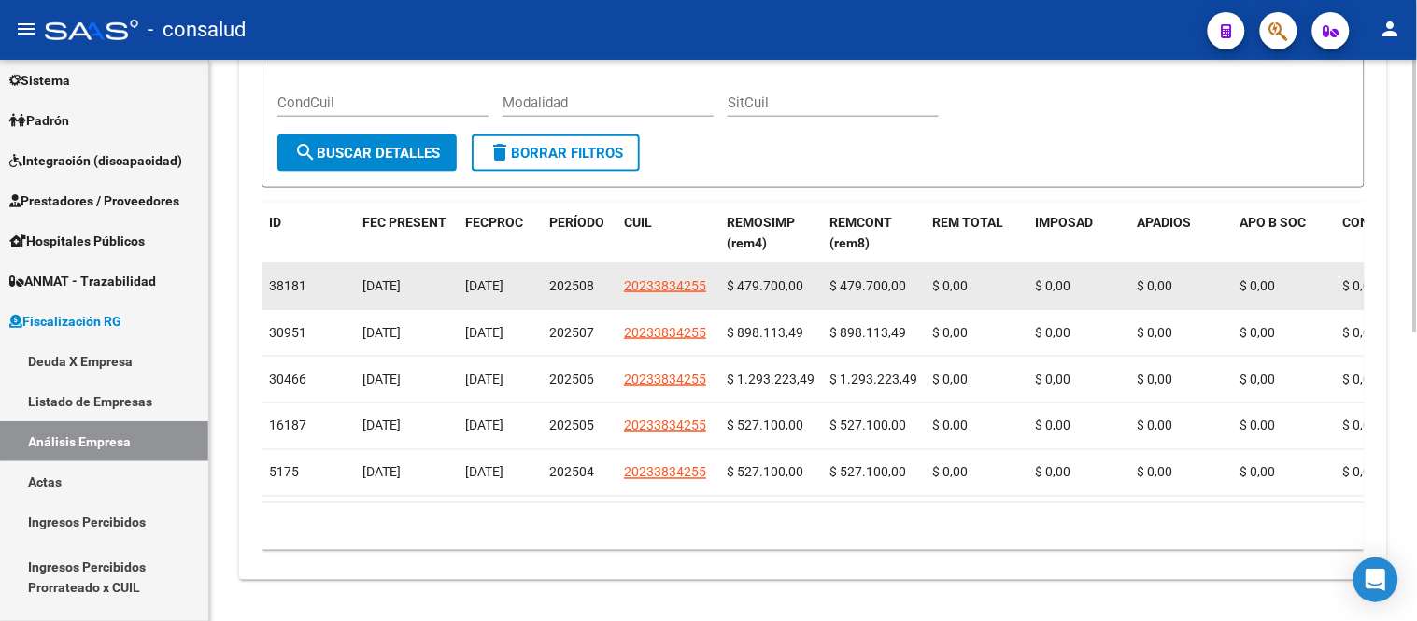
scroll to position [598, 0]
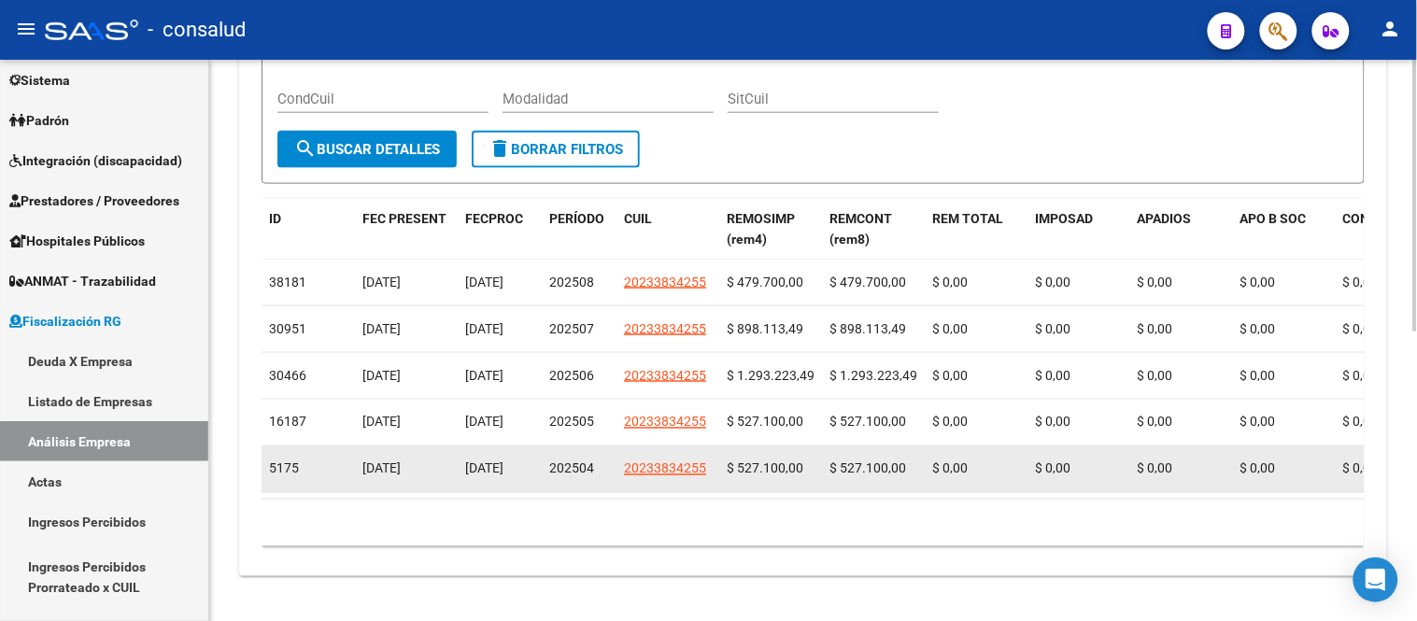
drag, startPoint x: 739, startPoint y: 455, endPoint x: 773, endPoint y: 454, distance: 34.6
click at [773, 461] on span "$ 527.100,00" at bounding box center [765, 468] width 77 height 15
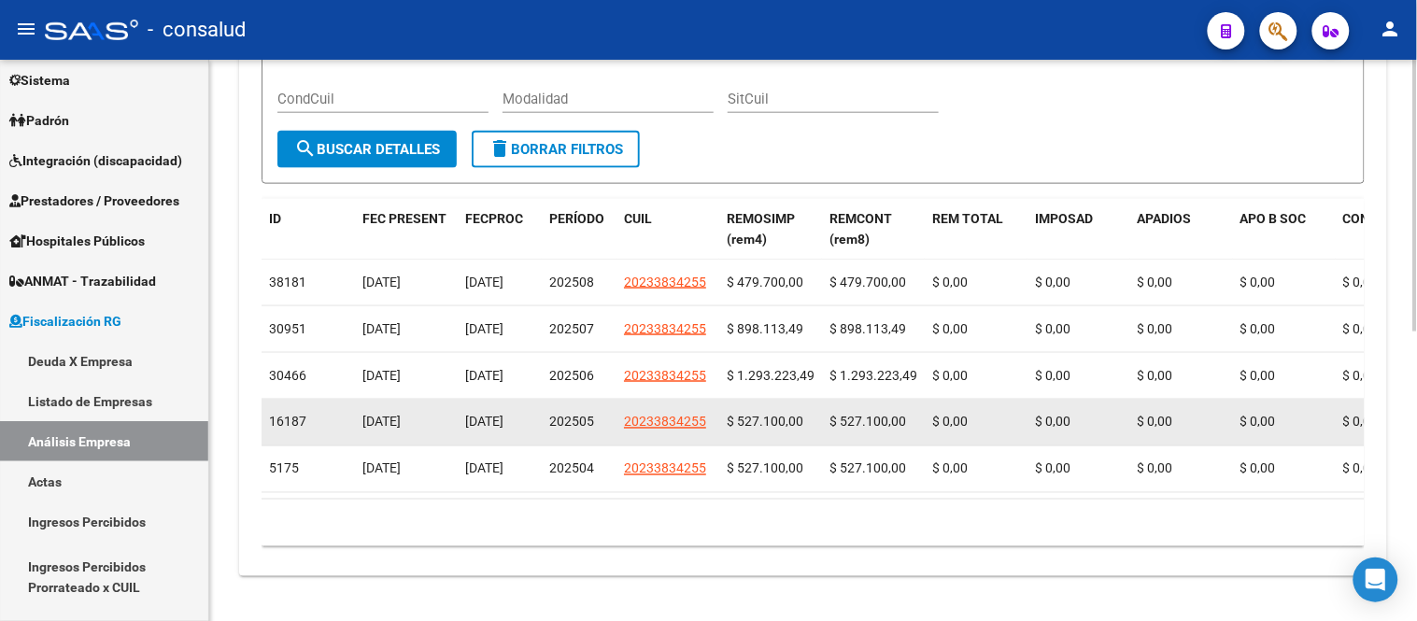
drag, startPoint x: 743, startPoint y: 406, endPoint x: 787, endPoint y: 406, distance: 43.9
click at [787, 415] on span "$ 527.100,00" at bounding box center [765, 422] width 77 height 15
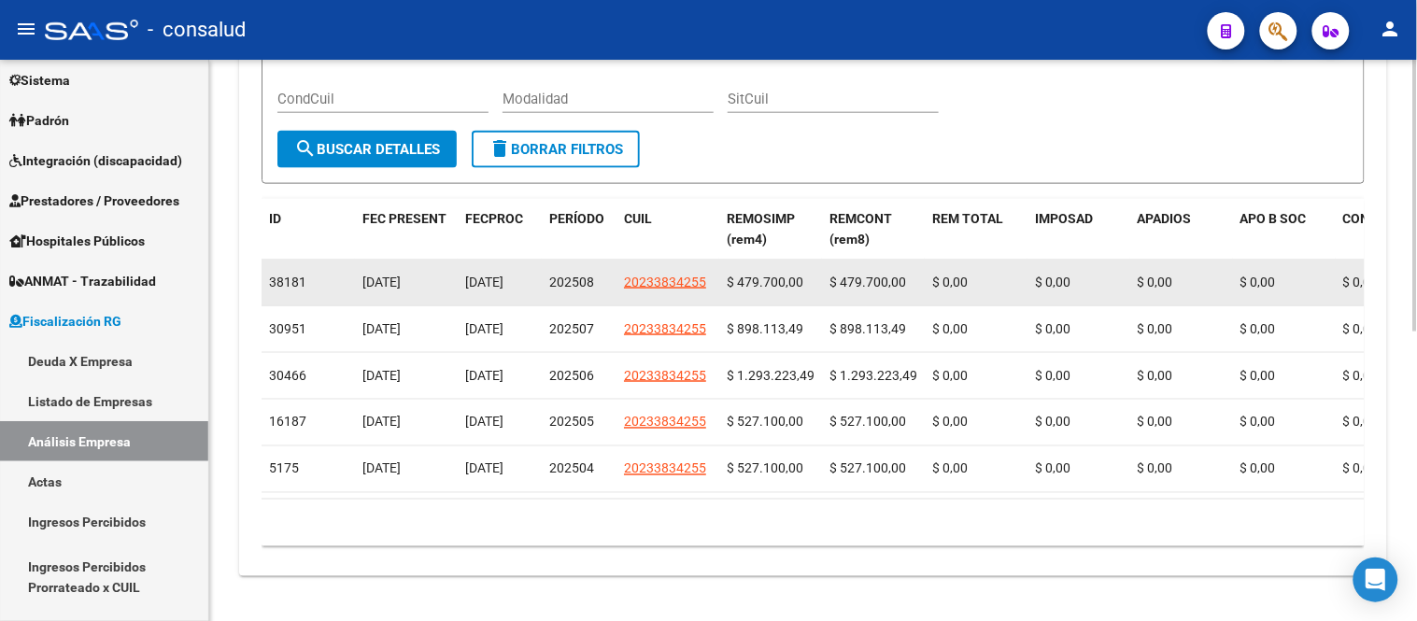
drag, startPoint x: 745, startPoint y: 262, endPoint x: 801, endPoint y: 262, distance: 56.0
click at [801, 275] on span "$ 479.700,00" at bounding box center [765, 282] width 77 height 15
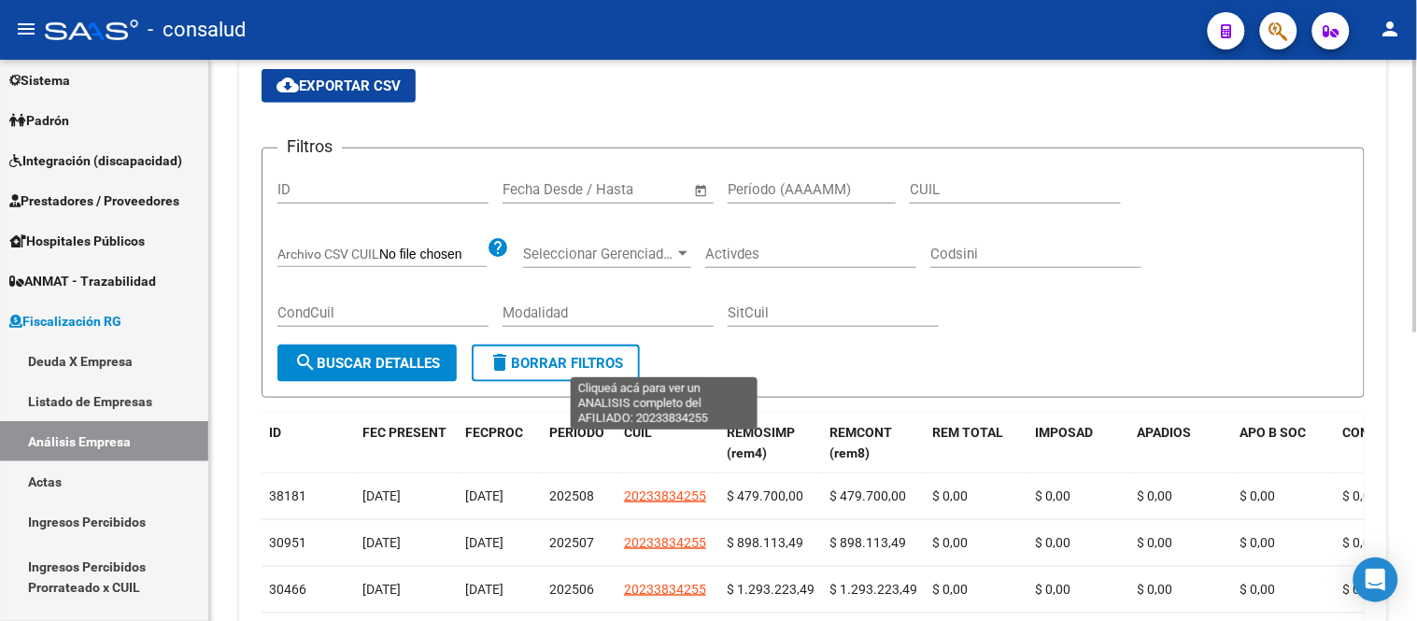
scroll to position [78, 0]
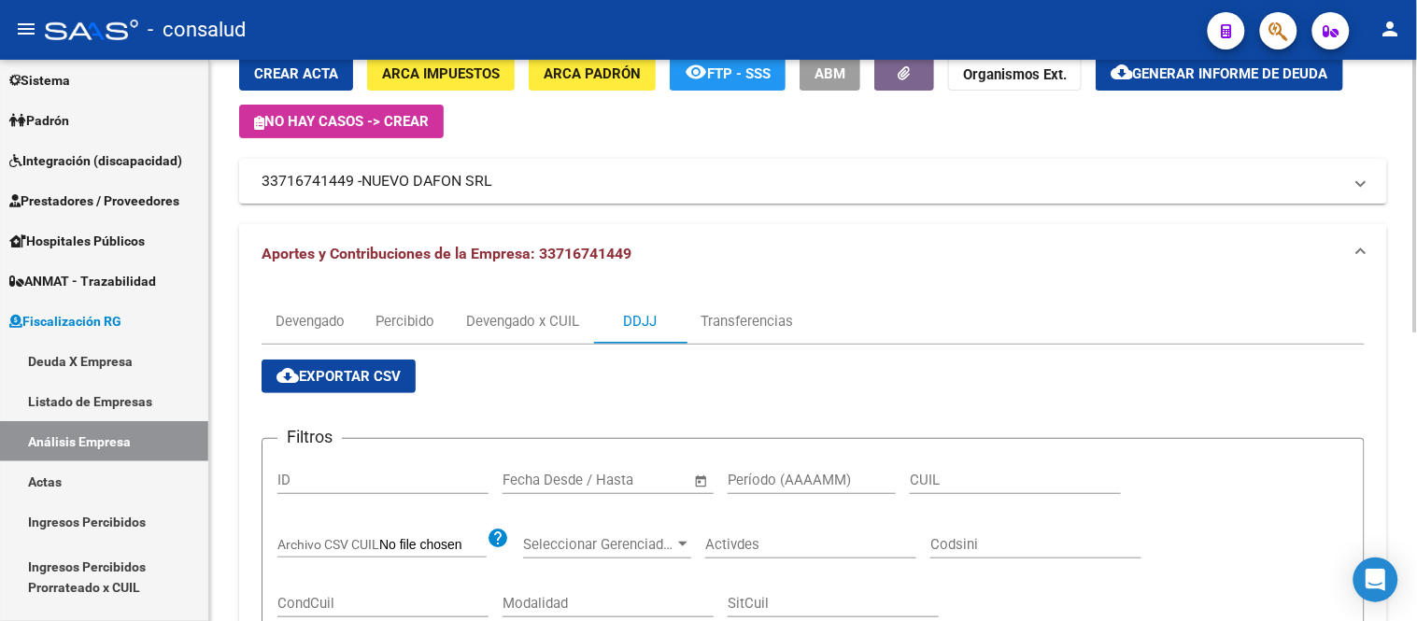
click at [358, 374] on span "cloud_download Exportar CSV" at bounding box center [338, 376] width 124 height 17
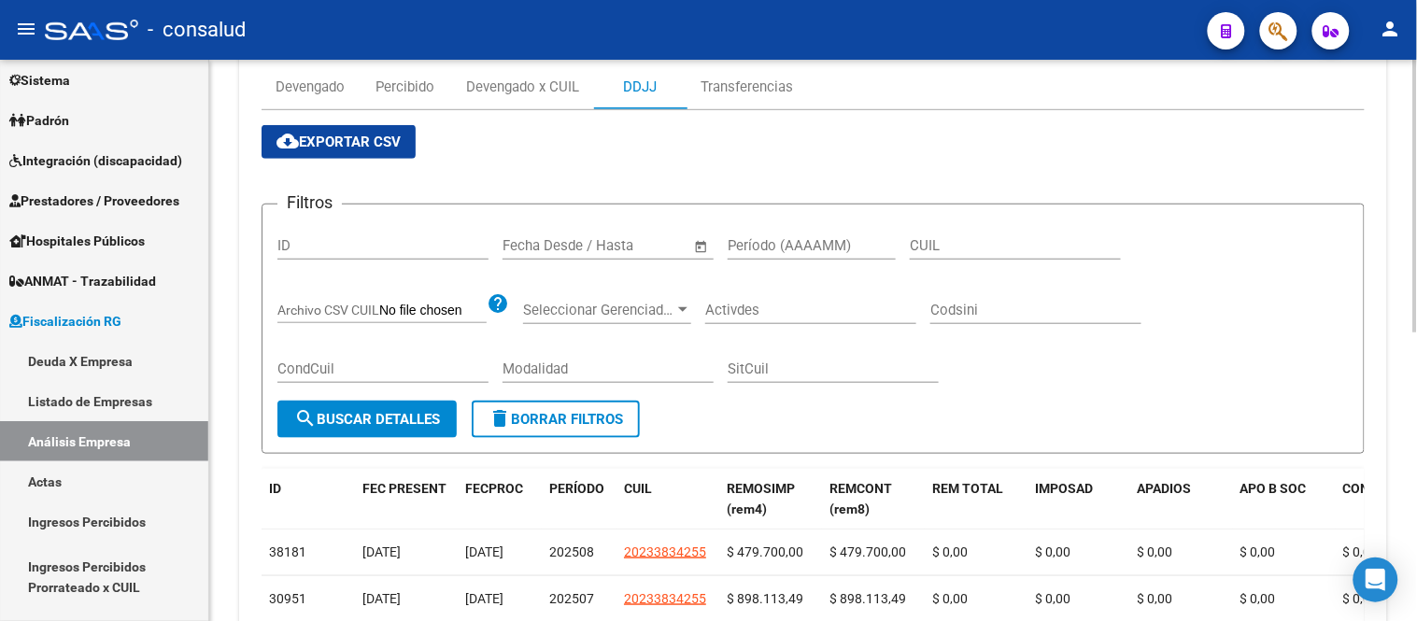
scroll to position [518, 0]
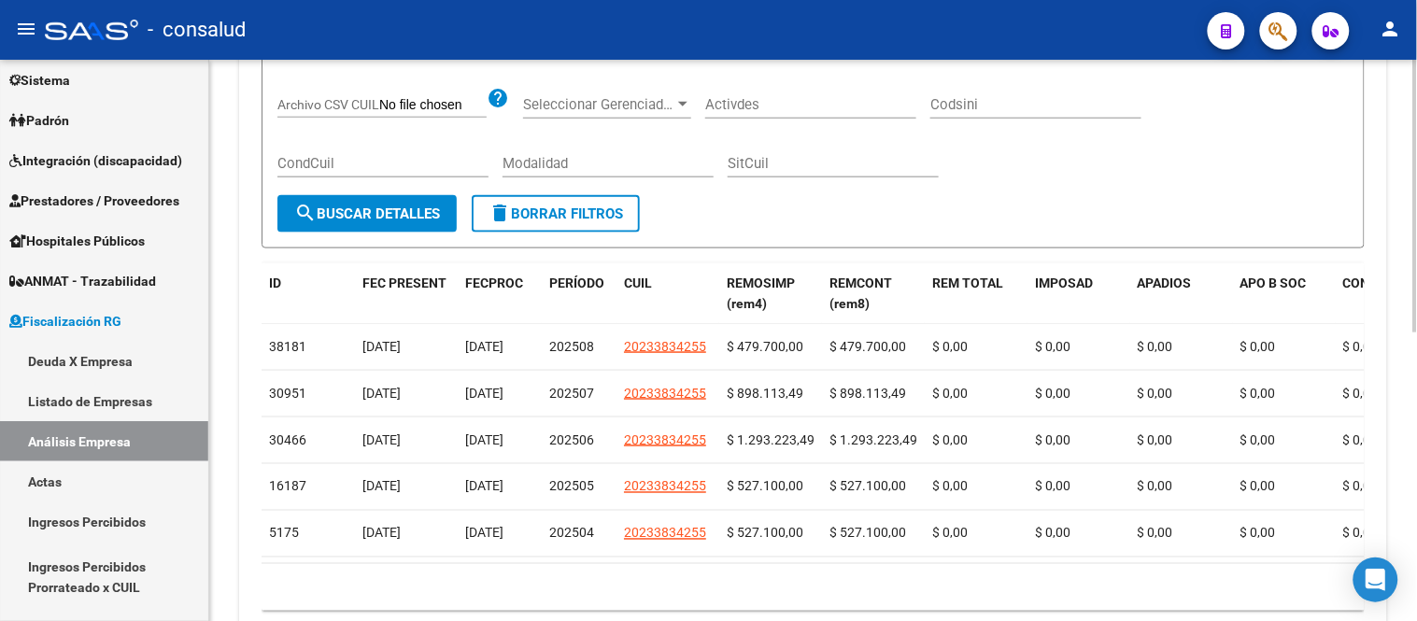
drag, startPoint x: 1076, startPoint y: 174, endPoint x: 1167, endPoint y: 126, distance: 103.2
click at [1088, 165] on div "Filtros ID Fecha inicio – Fecha fin Fecha Desde / Hasta Período (AAAAMM) CUIL A…" at bounding box center [812, 104] width 1071 height 181
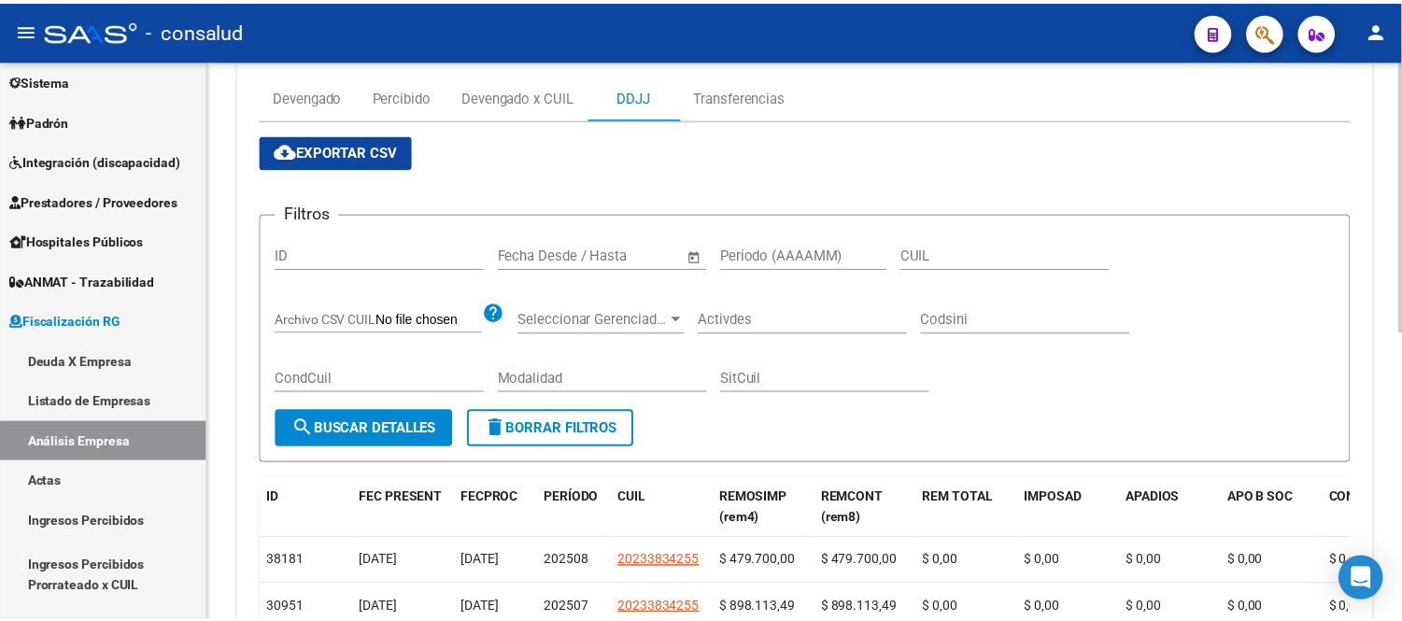
scroll to position [0, 0]
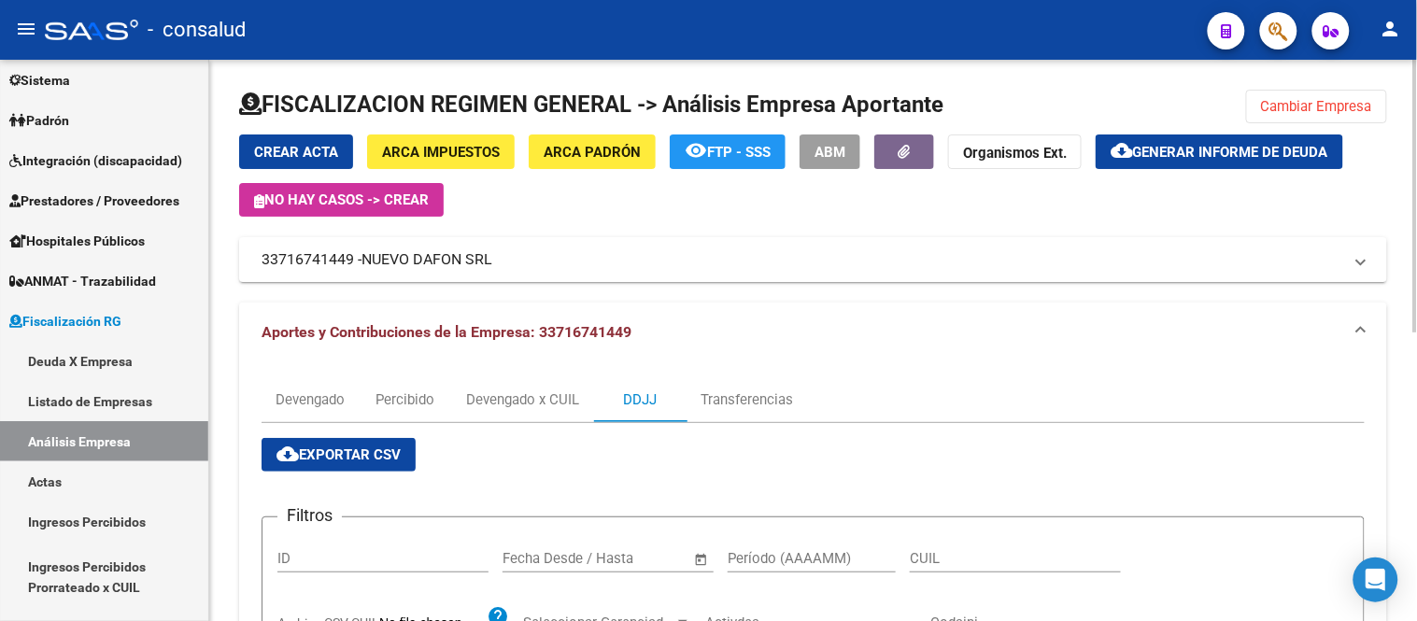
click at [1177, 157] on span "Generar informe de deuda" at bounding box center [1230, 152] width 195 height 17
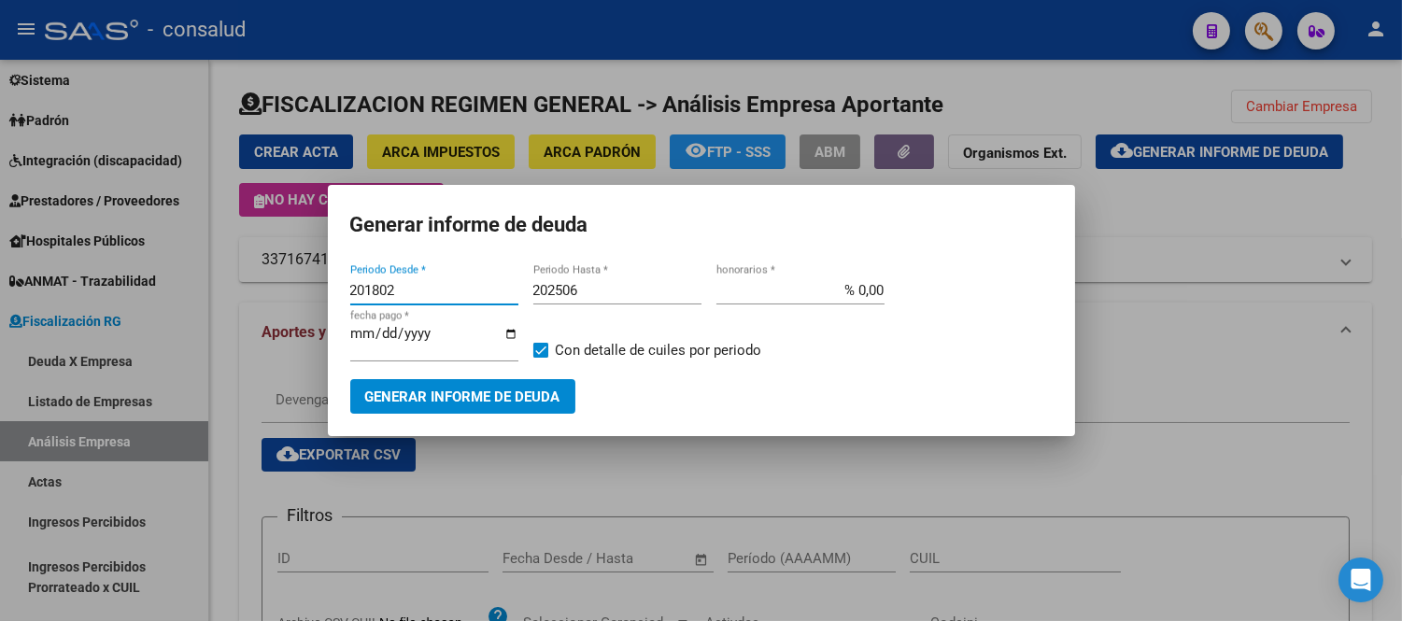
drag, startPoint x: 350, startPoint y: 296, endPoint x: 250, endPoint y: 278, distance: 101.5
click at [257, 283] on div "Generar informe de deuda 201802 Periodo Desde * 202506 Periodo Hasta * % 0,00 h…" at bounding box center [701, 310] width 1402 height 621
type input "202504"
type input "202508"
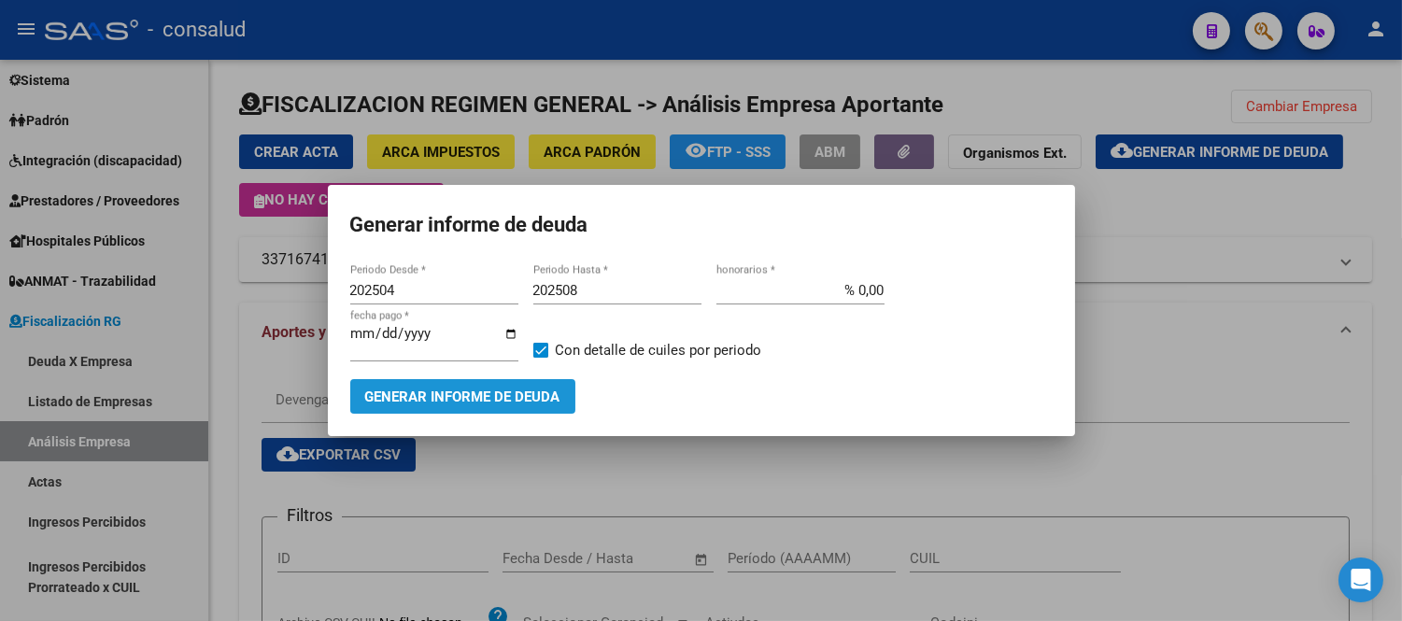
click at [484, 389] on span "Generar informe de deuda" at bounding box center [462, 396] width 195 height 17
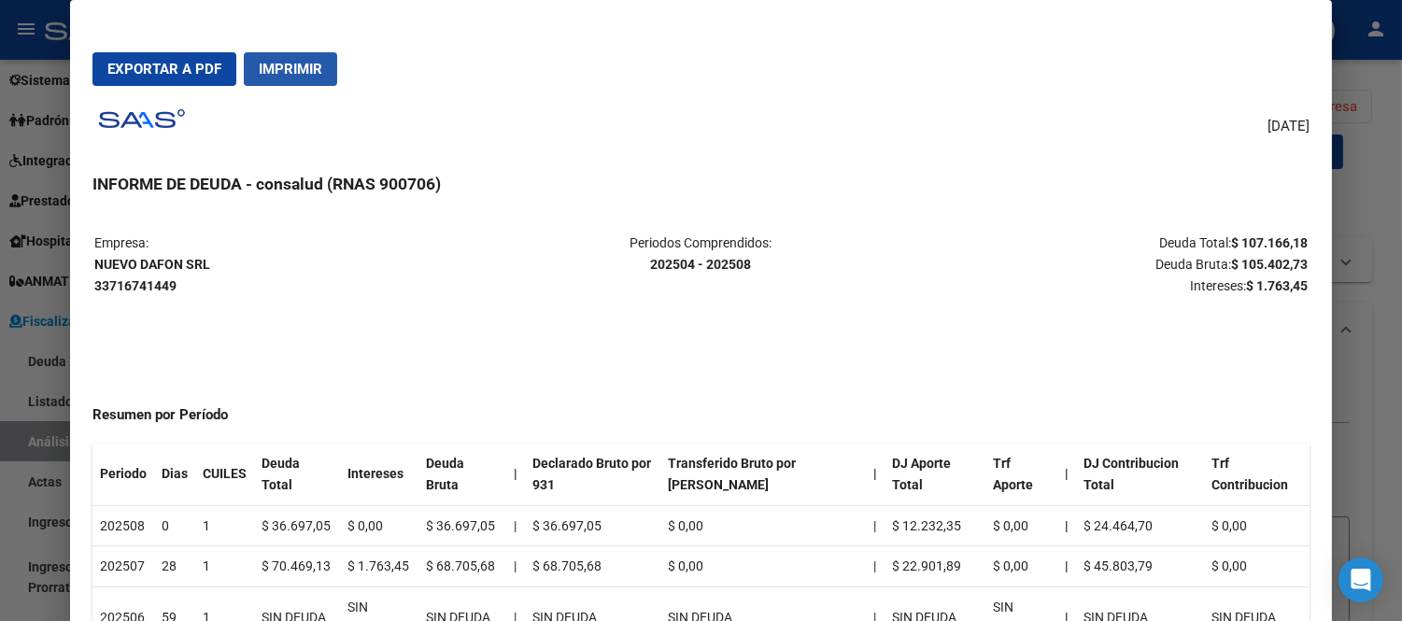
click at [283, 59] on button "Imprimir" at bounding box center [290, 69] width 93 height 34
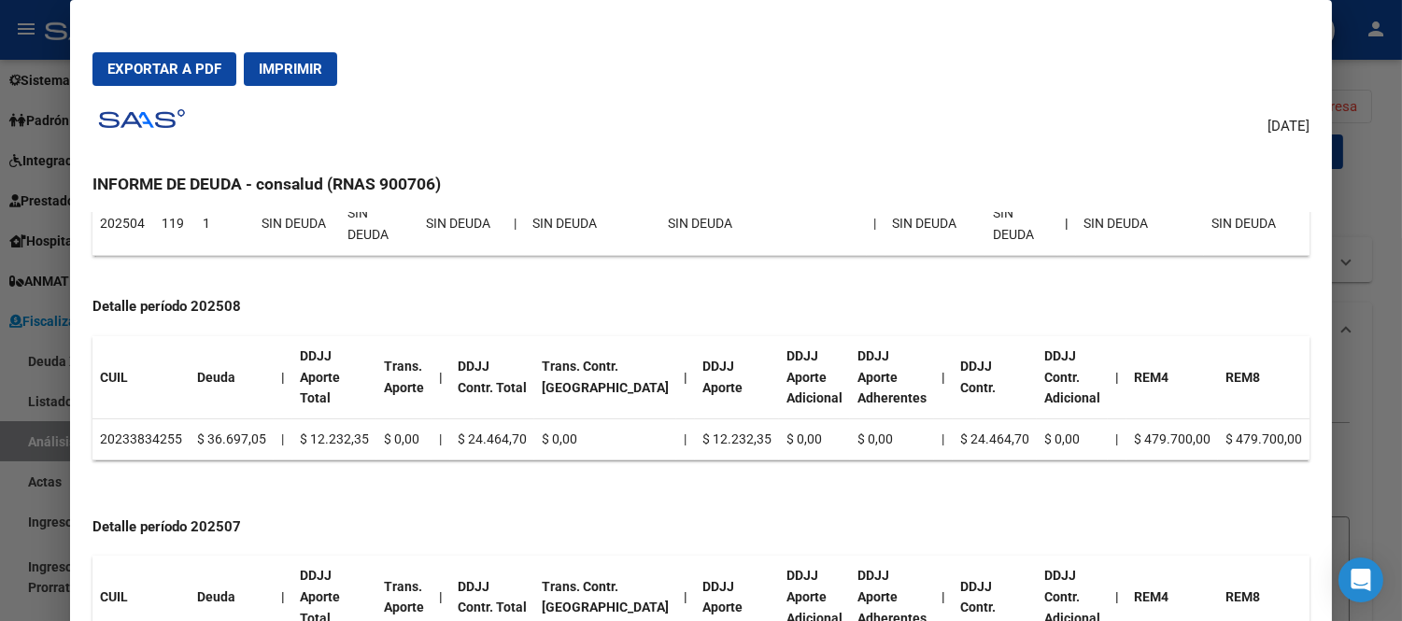
scroll to position [574, 0]
